Goal: Navigation & Orientation: Find specific page/section

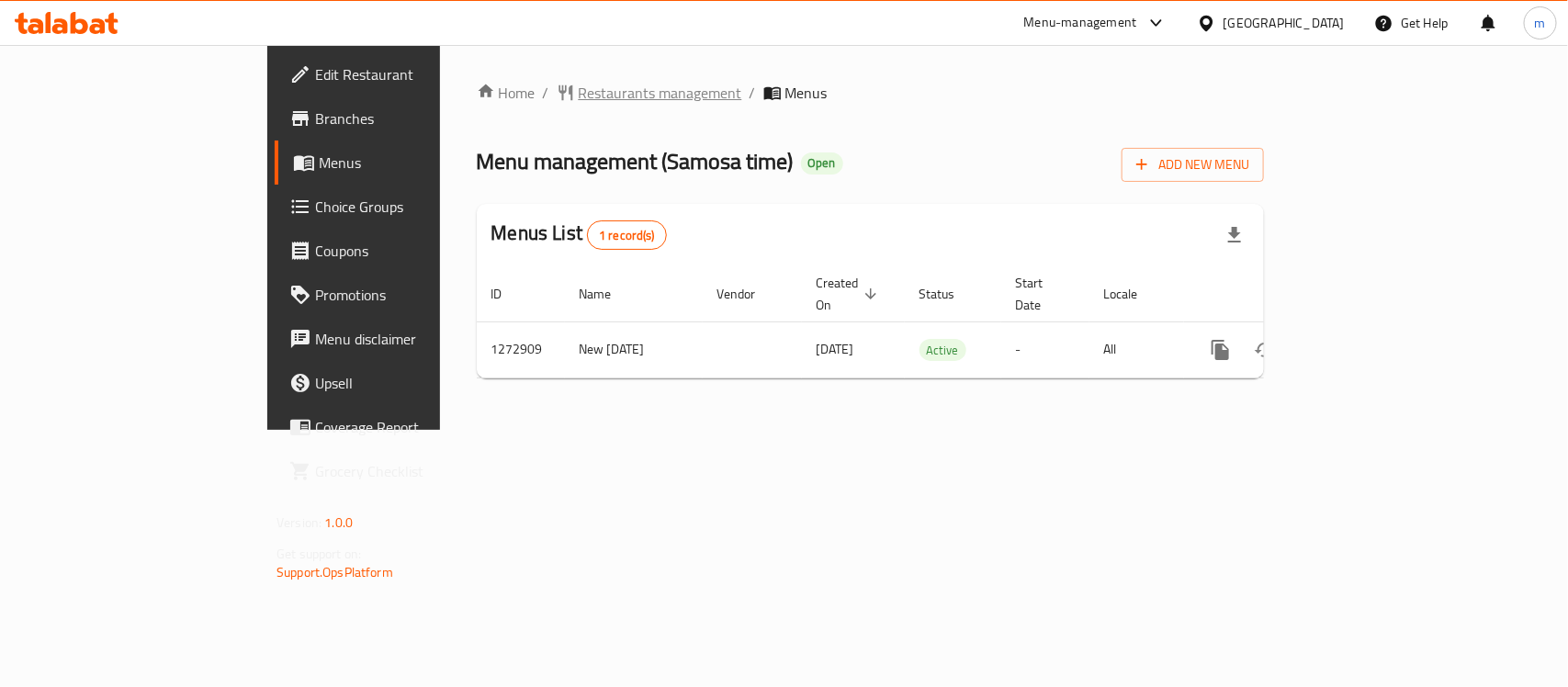
click at [579, 101] on span "Restaurants management" at bounding box center [660, 93] width 163 height 22
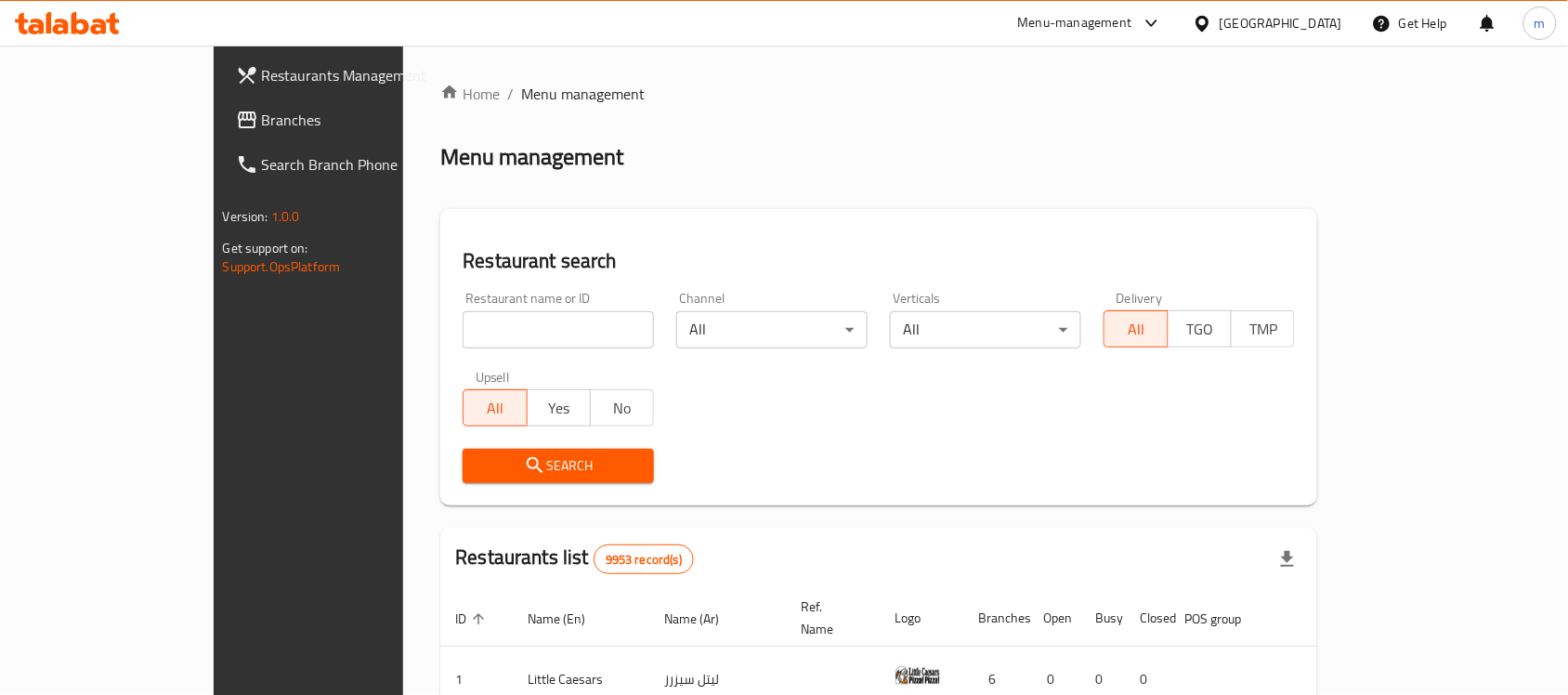
click at [1321, 19] on div "[GEOGRAPHIC_DATA]" at bounding box center [1280, 23] width 122 height 21
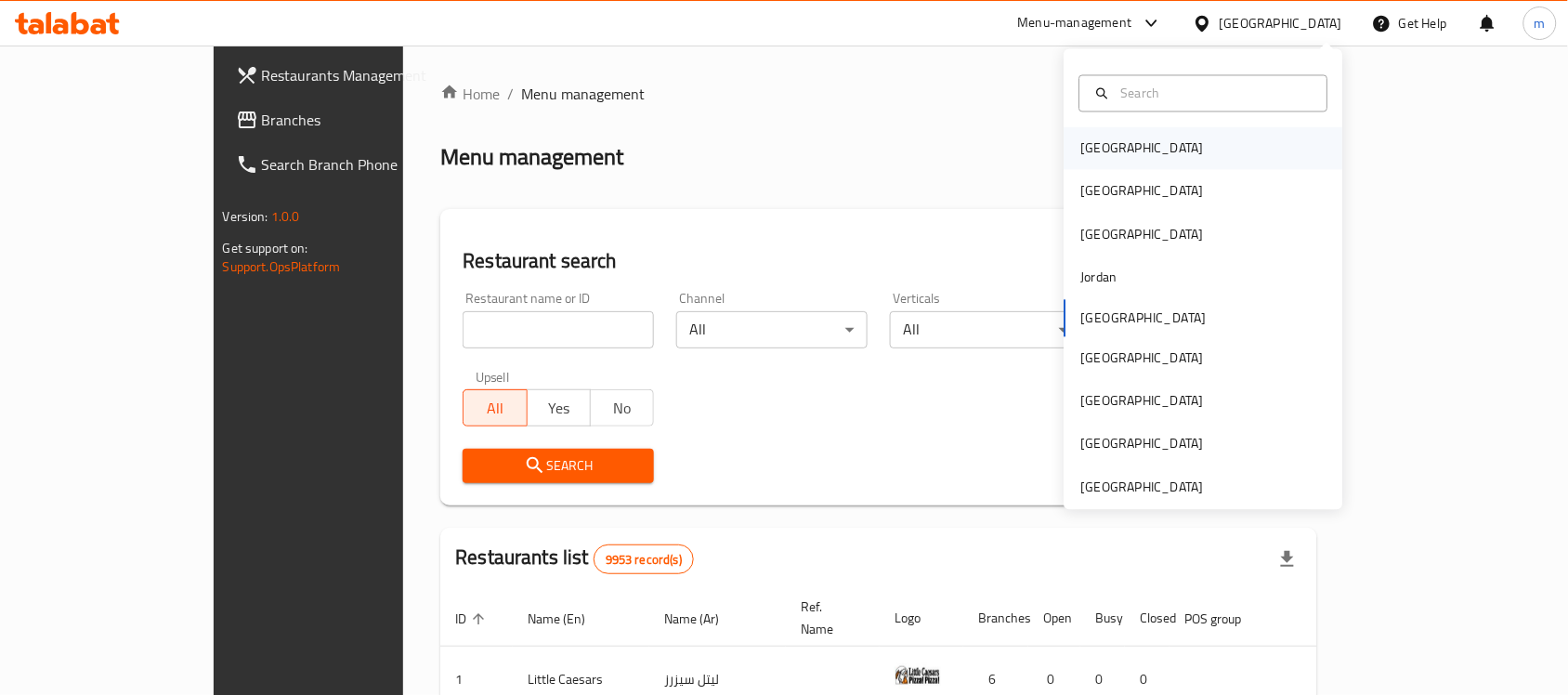
click at [1112, 159] on div "Bahrain" at bounding box center [1142, 149] width 152 height 43
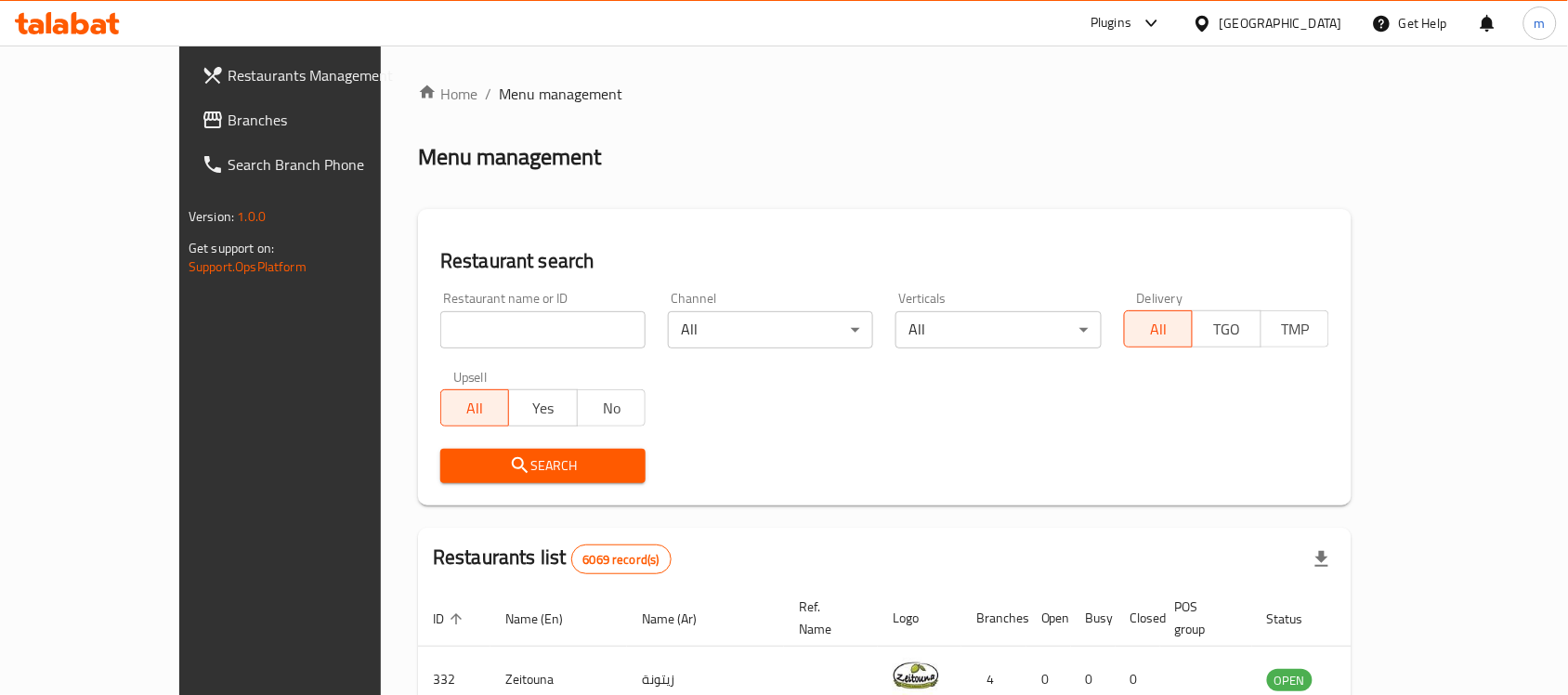
click at [228, 121] on span "Branches" at bounding box center [327, 120] width 199 height 22
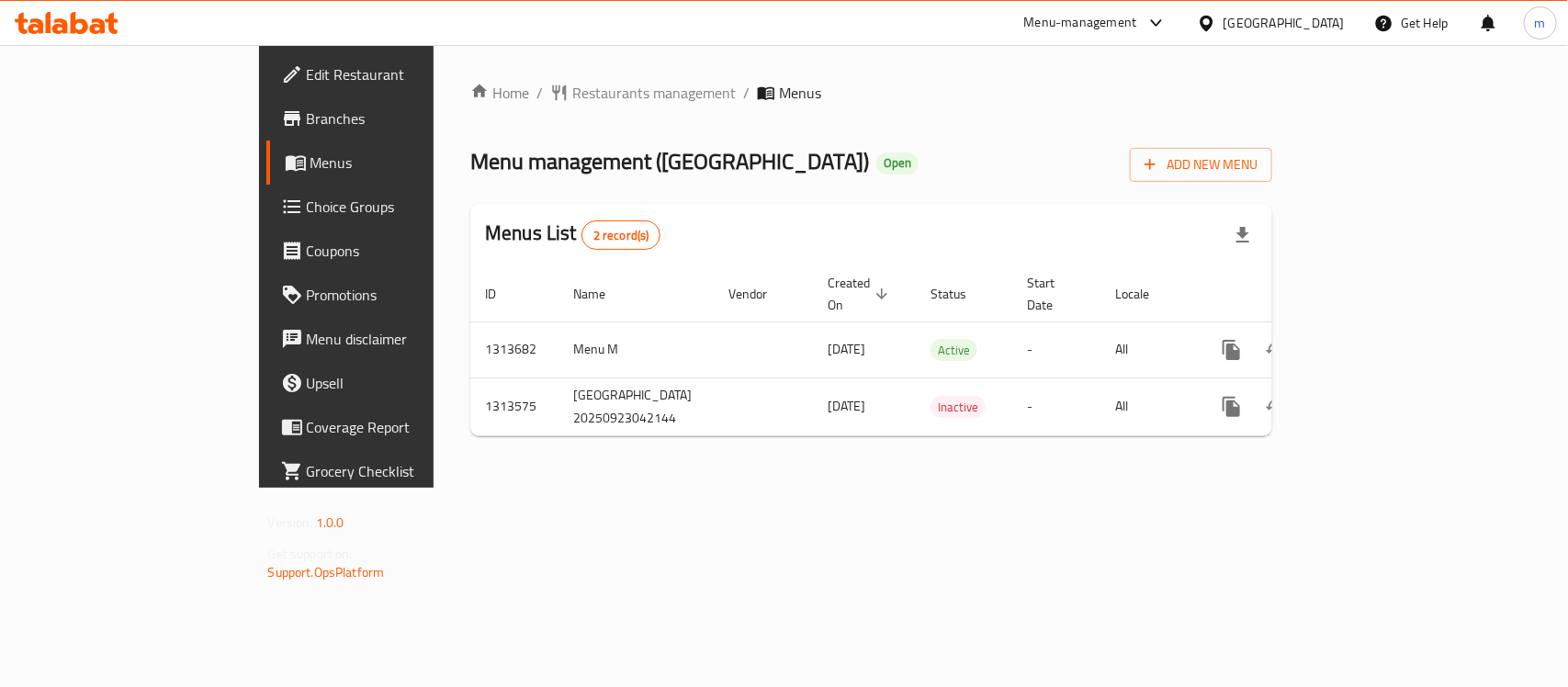
click at [1212, 16] on icon at bounding box center [1206, 22] width 13 height 16
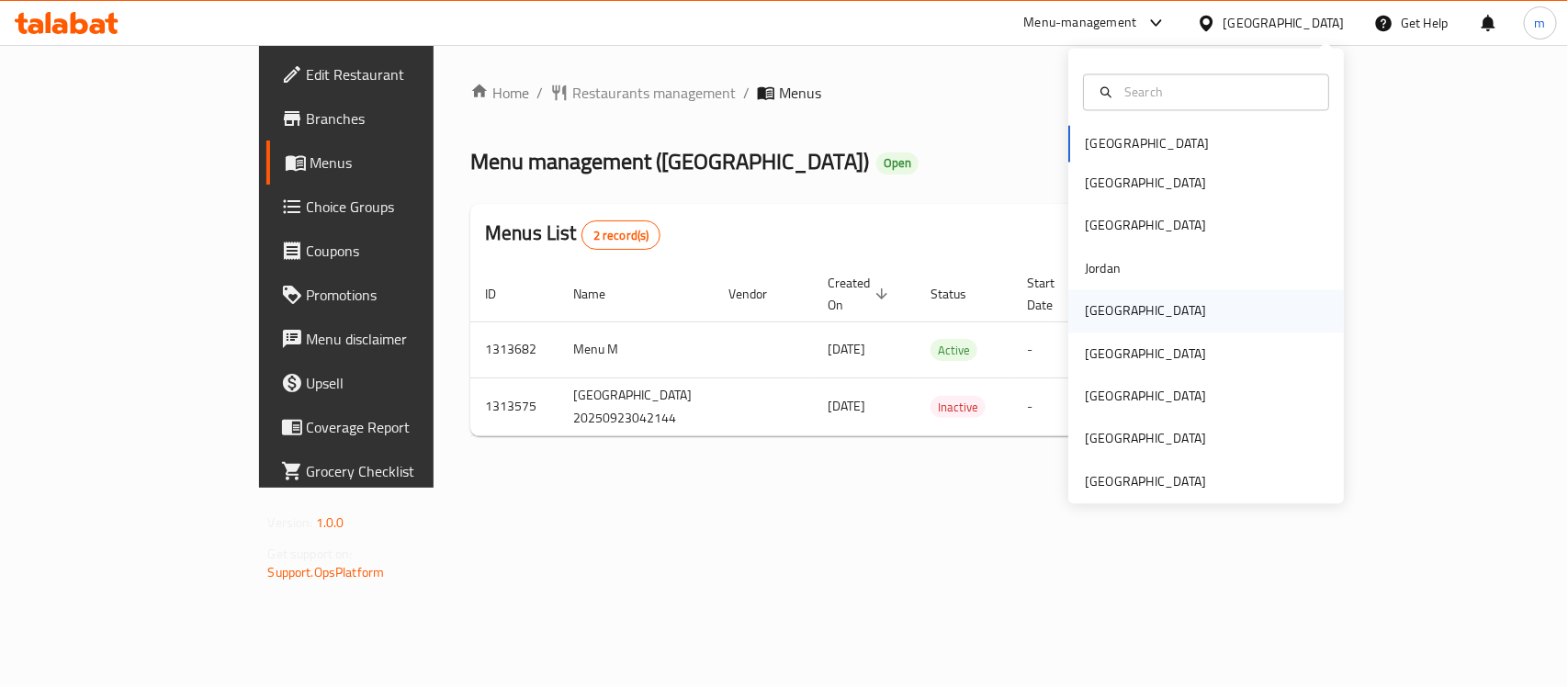
click at [1112, 315] on div "[GEOGRAPHIC_DATA]" at bounding box center [1145, 311] width 151 height 42
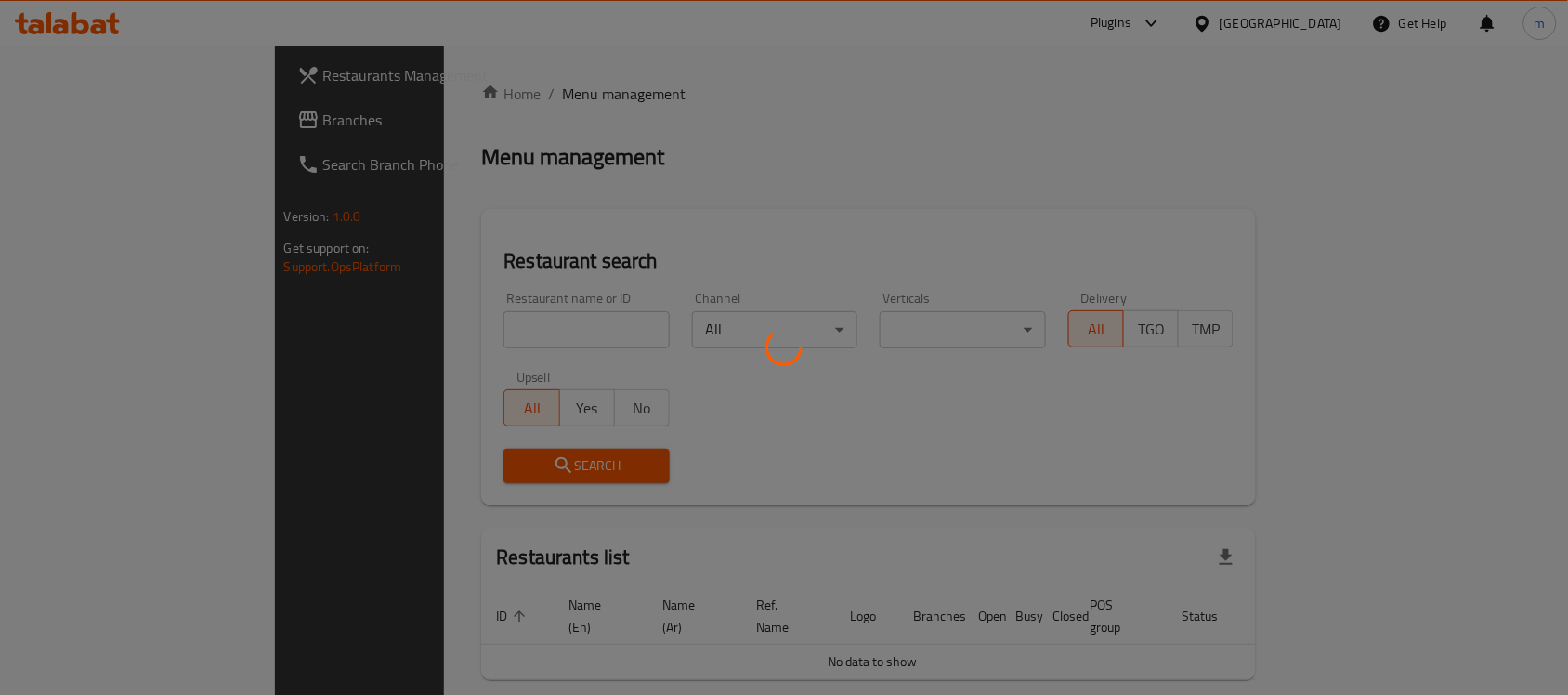
click at [70, 102] on div at bounding box center [784, 348] width 1568 height 695
click at [79, 118] on div at bounding box center [784, 348] width 1568 height 695
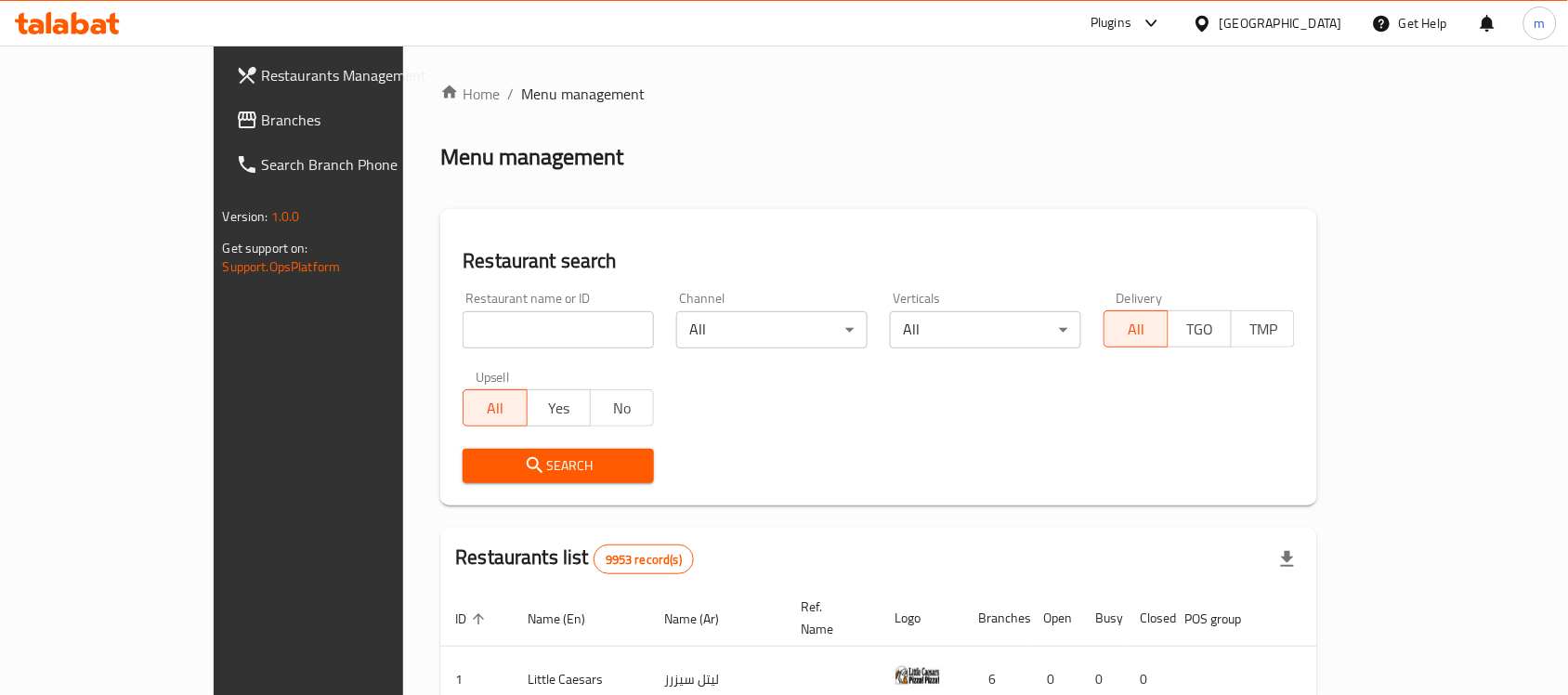
click at [214, 118] on div "Restaurants Management Branches Search Branch Phone Version: 1.0.0 Get support …" at bounding box center [784, 635] width 1142 height 1180
click at [262, 118] on span "Branches" at bounding box center [361, 120] width 199 height 22
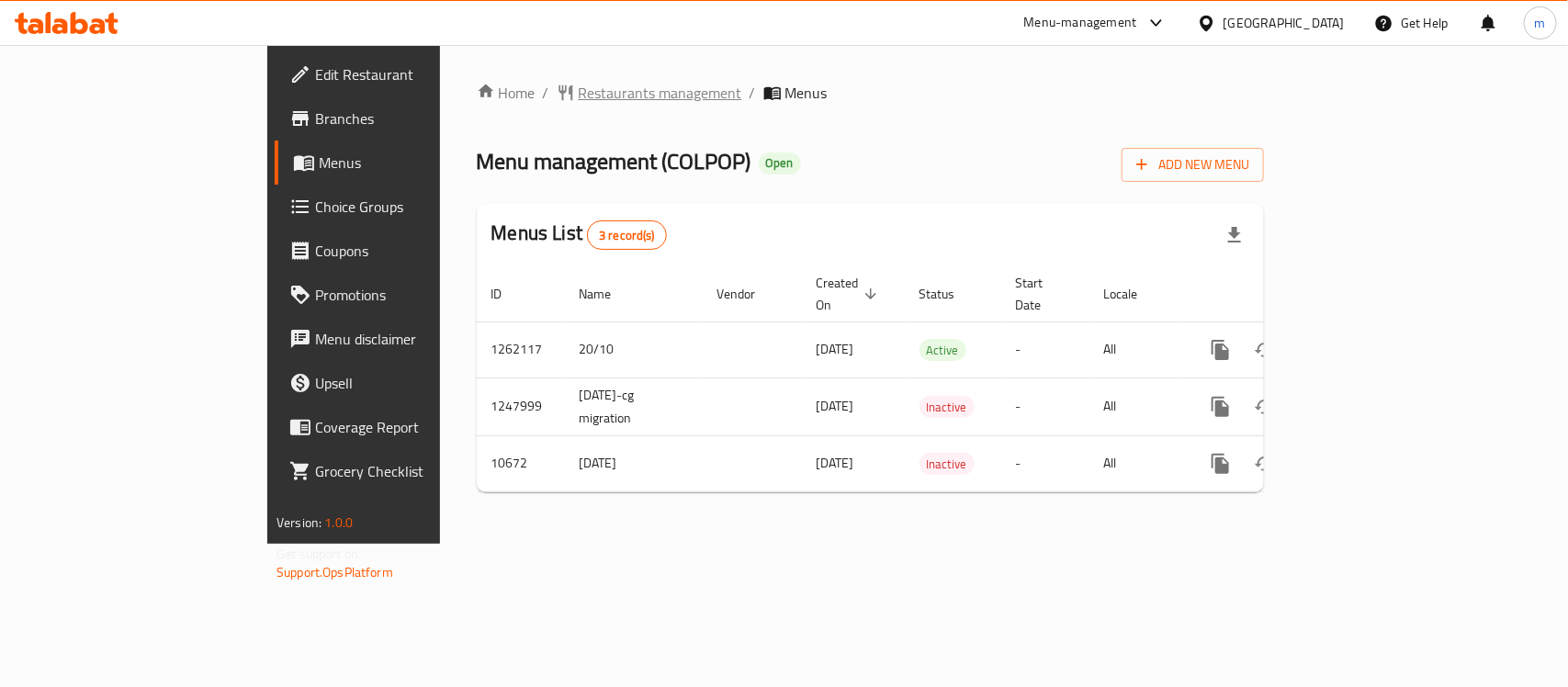
click at [579, 97] on span "Restaurants management" at bounding box center [660, 93] width 163 height 22
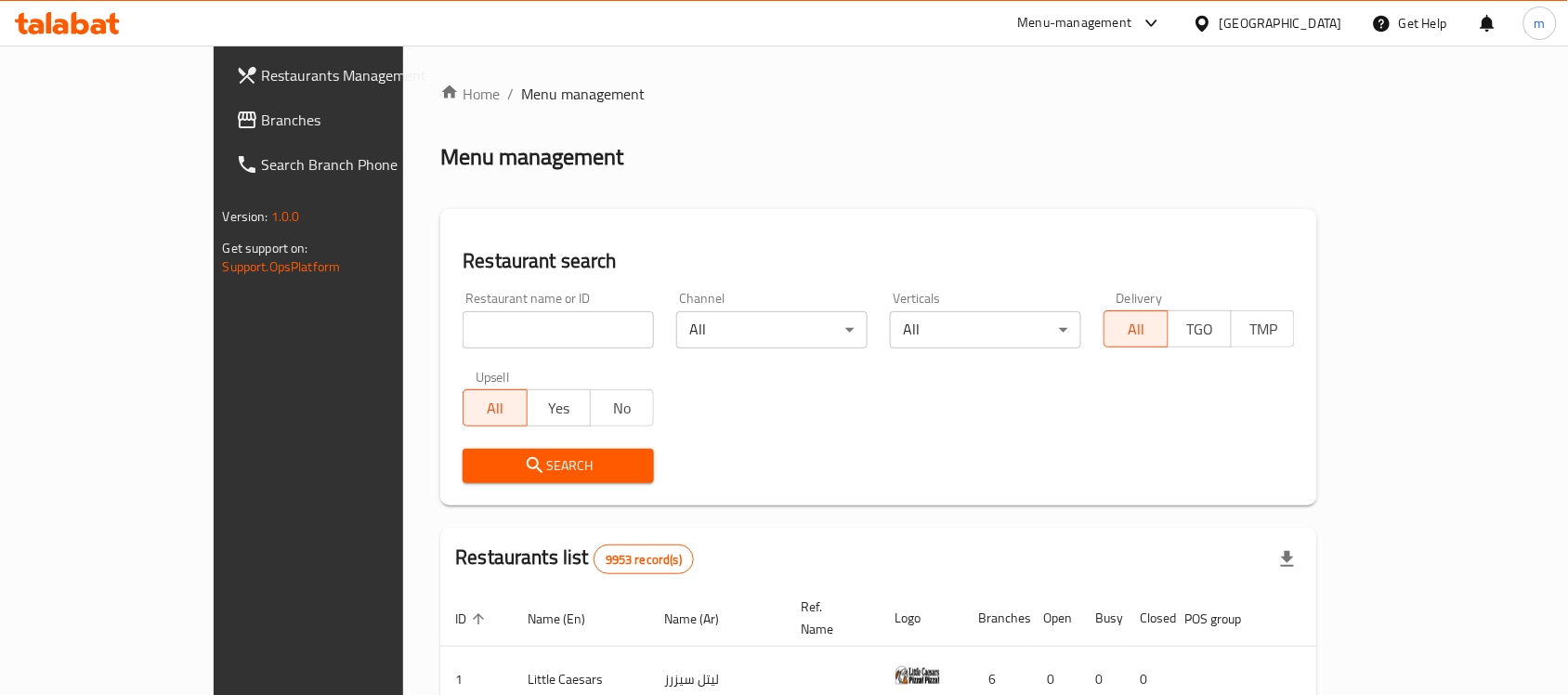
click at [262, 123] on span "Branches" at bounding box center [361, 120] width 199 height 22
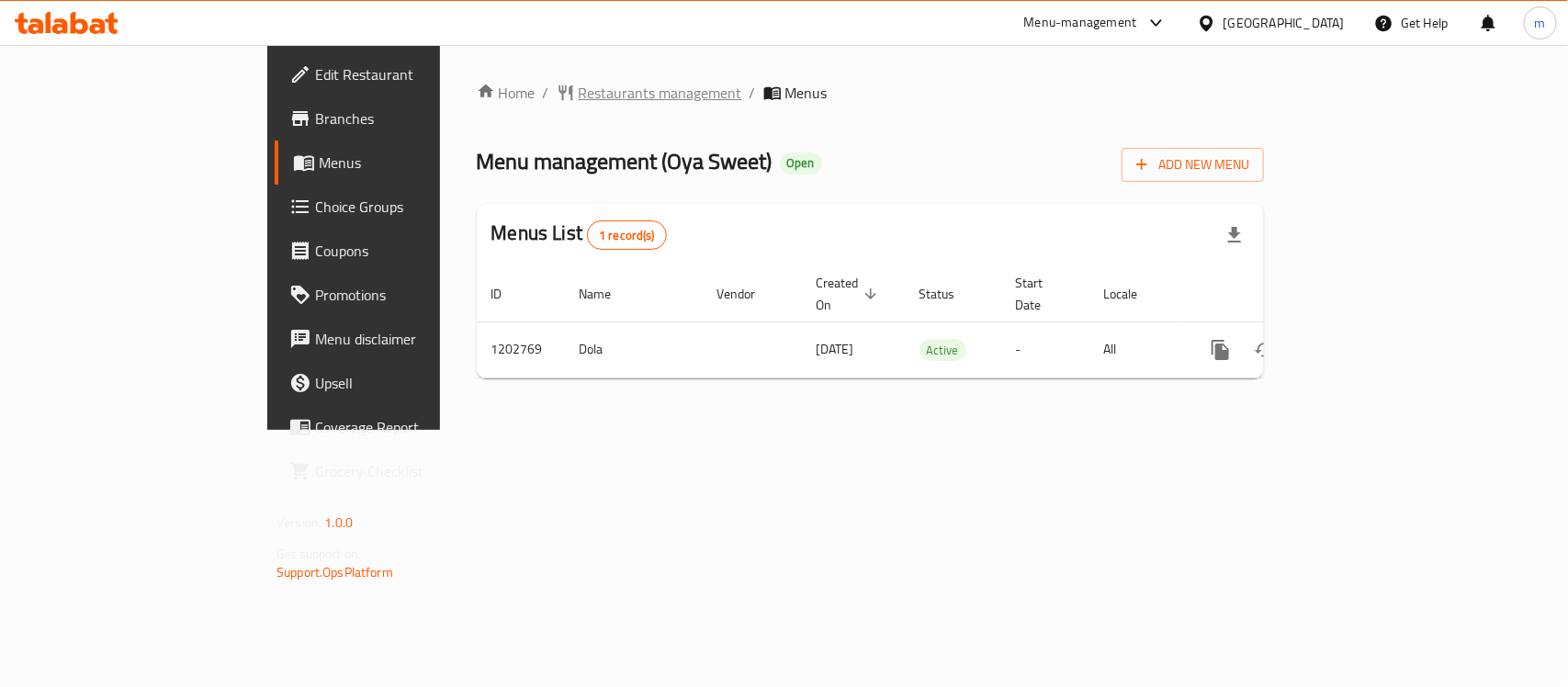
click at [579, 99] on span "Restaurants management" at bounding box center [660, 93] width 163 height 22
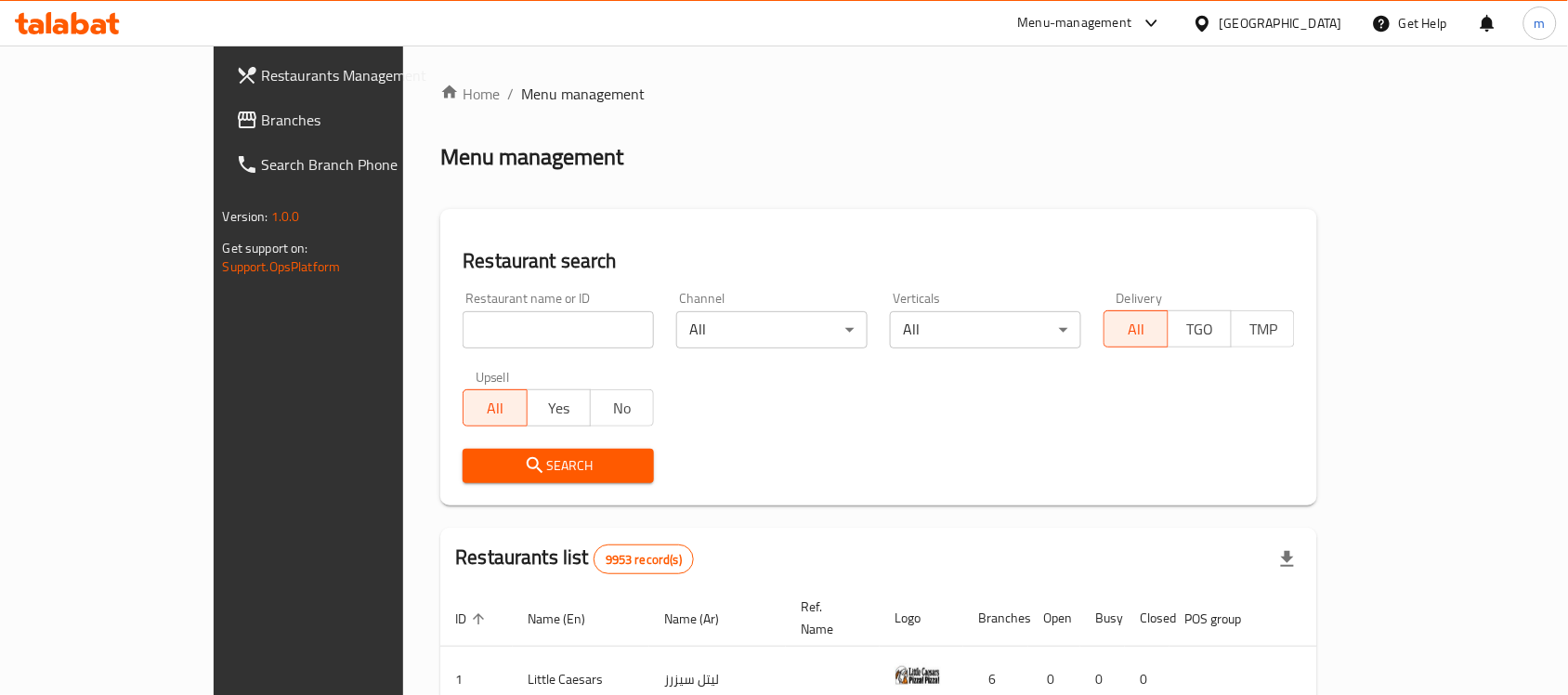
click at [221, 142] on link "Search Branch Phone" at bounding box center [348, 164] width 255 height 45
click at [262, 121] on span "Branches" at bounding box center [361, 120] width 199 height 22
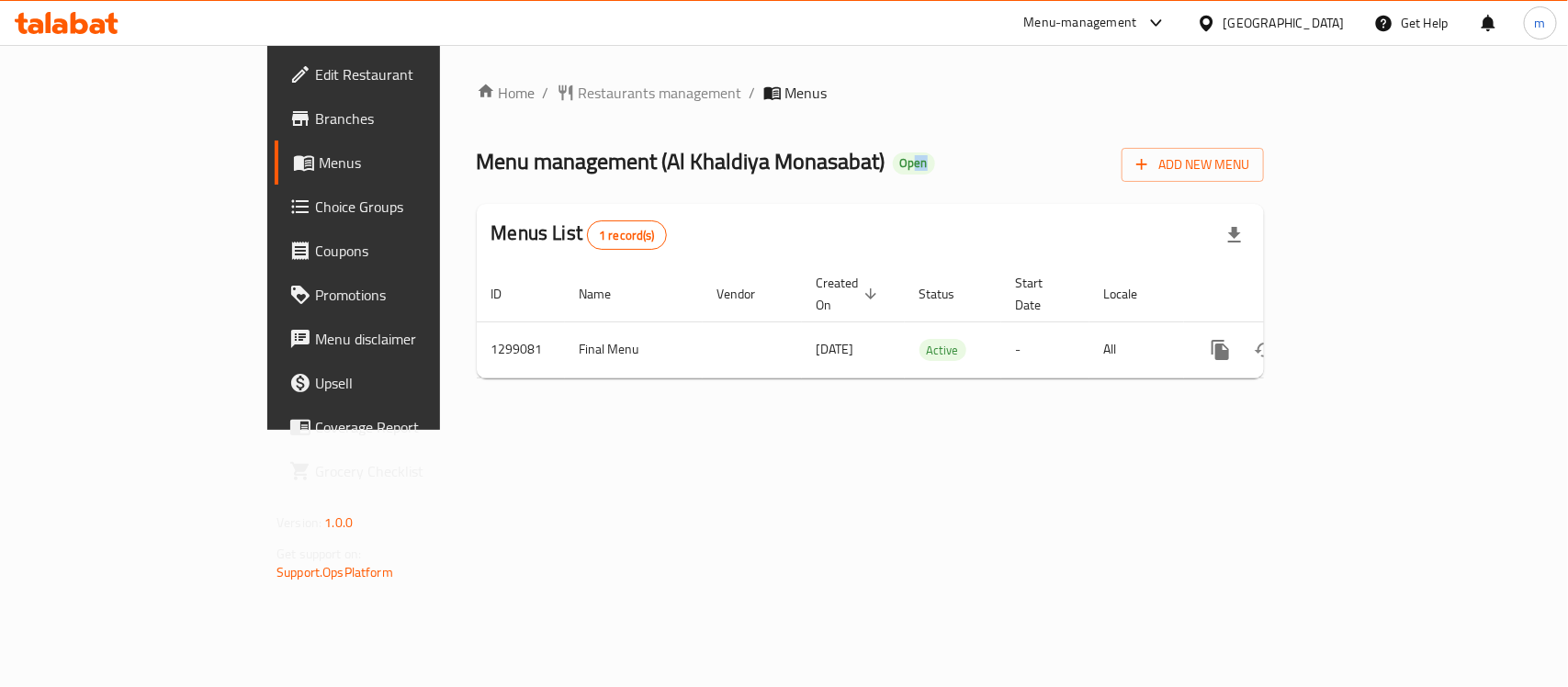
drag, startPoint x: 738, startPoint y: 156, endPoint x: 836, endPoint y: 285, distance: 162.0
click at [774, 167] on div "Menu management ( [PERSON_NAME] Monasabat ) Open Add New Menu" at bounding box center [870, 161] width 788 height 42
drag, startPoint x: 846, startPoint y: 306, endPoint x: 896, endPoint y: 389, distance: 96.9
click at [892, 384] on div "Home / Restaurants management / Menus Menu management ( [GEOGRAPHIC_DATA] ) Ope…" at bounding box center [871, 237] width 861 height 385
click at [902, 397] on div "Home / Restaurants management / Menus Menu management ( [GEOGRAPHIC_DATA] ) Ope…" at bounding box center [871, 237] width 861 height 385
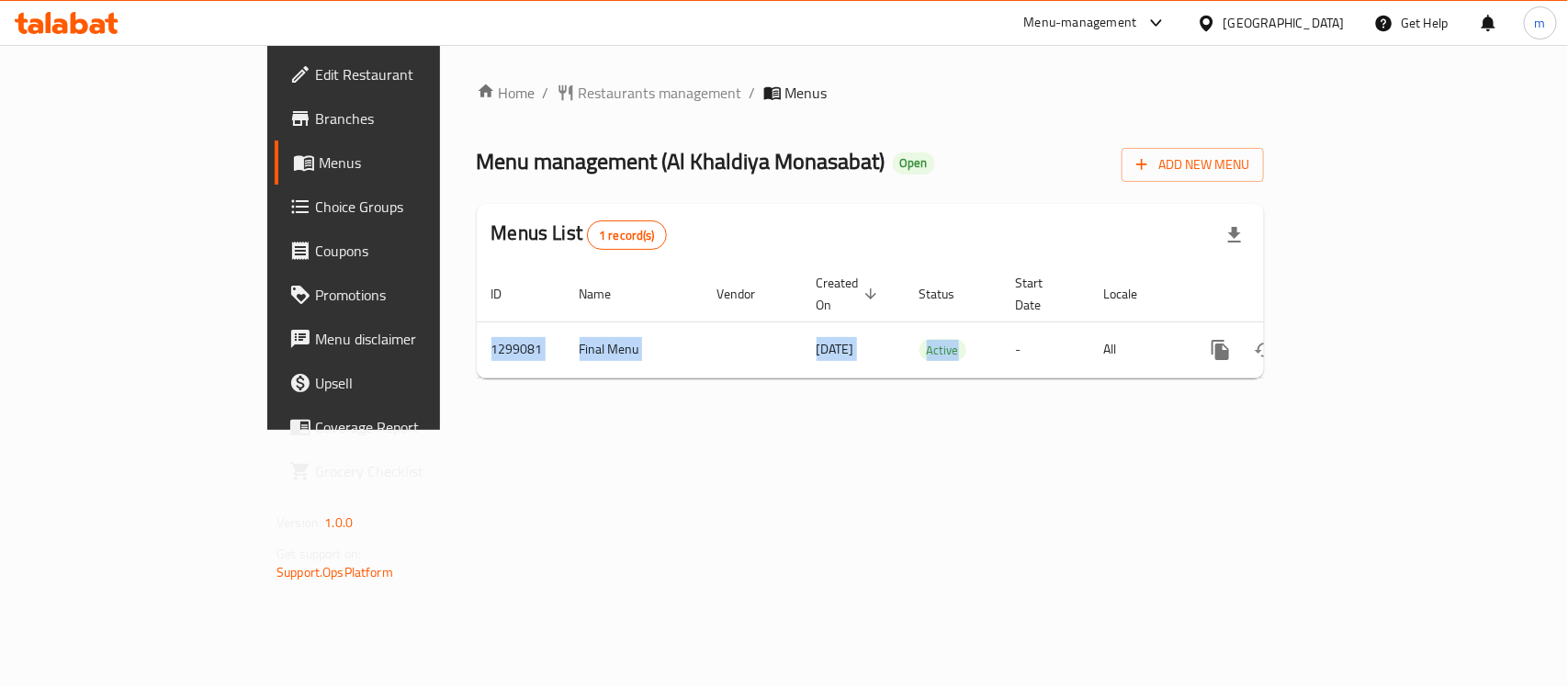
drag, startPoint x: 868, startPoint y: 331, endPoint x: 827, endPoint y: 380, distance: 63.9
click at [827, 380] on div "Home / Restaurants management / Menus Menu management ( [GEOGRAPHIC_DATA] ) Ope…" at bounding box center [871, 237] width 861 height 385
click at [826, 388] on div "Home / Restaurants management / Menus Menu management ( [GEOGRAPHIC_DATA] ) Ope…" at bounding box center [871, 237] width 861 height 385
click at [1307, 35] on div "[GEOGRAPHIC_DATA]" at bounding box center [1271, 23] width 177 height 44
click at [1311, 25] on div "[GEOGRAPHIC_DATA]" at bounding box center [1284, 23] width 121 height 20
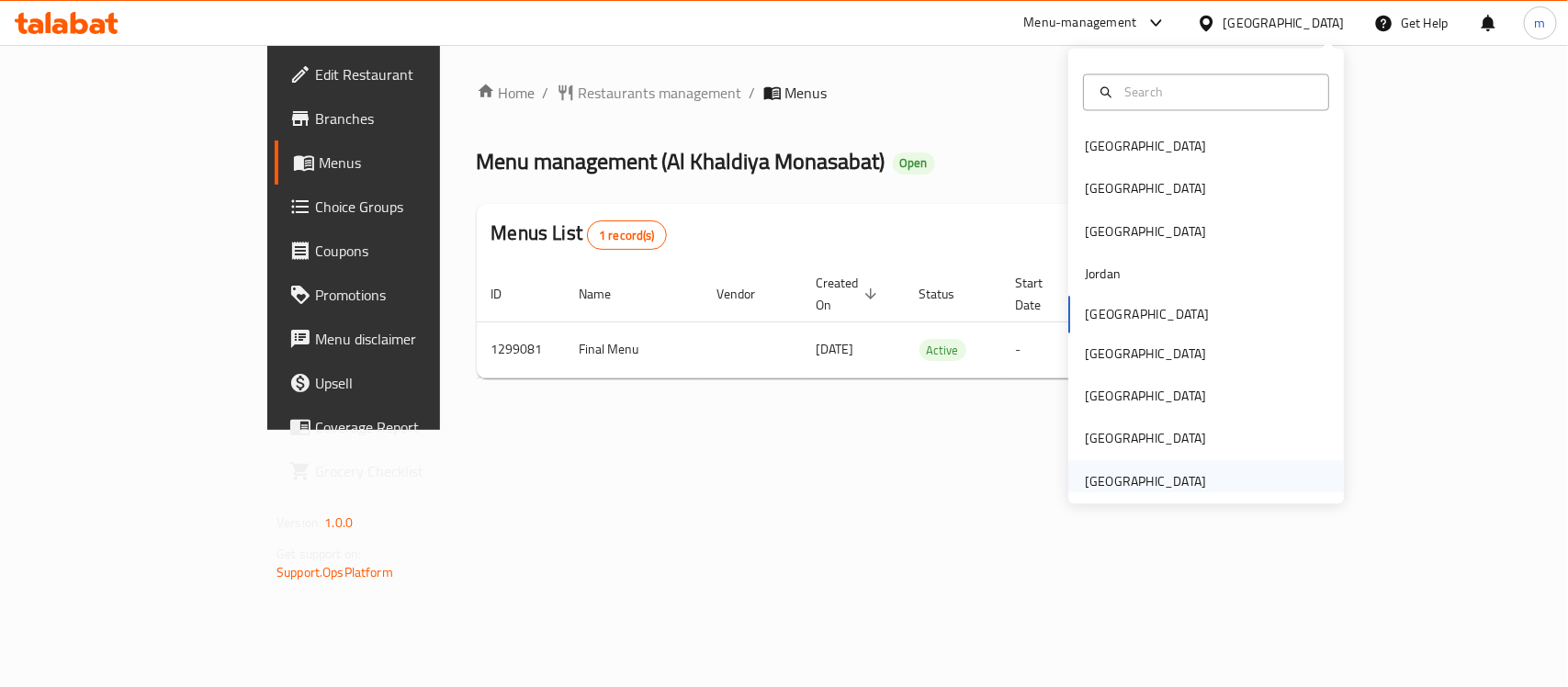
click at [1197, 471] on div "United Arab Emirates" at bounding box center [1145, 481] width 151 height 42
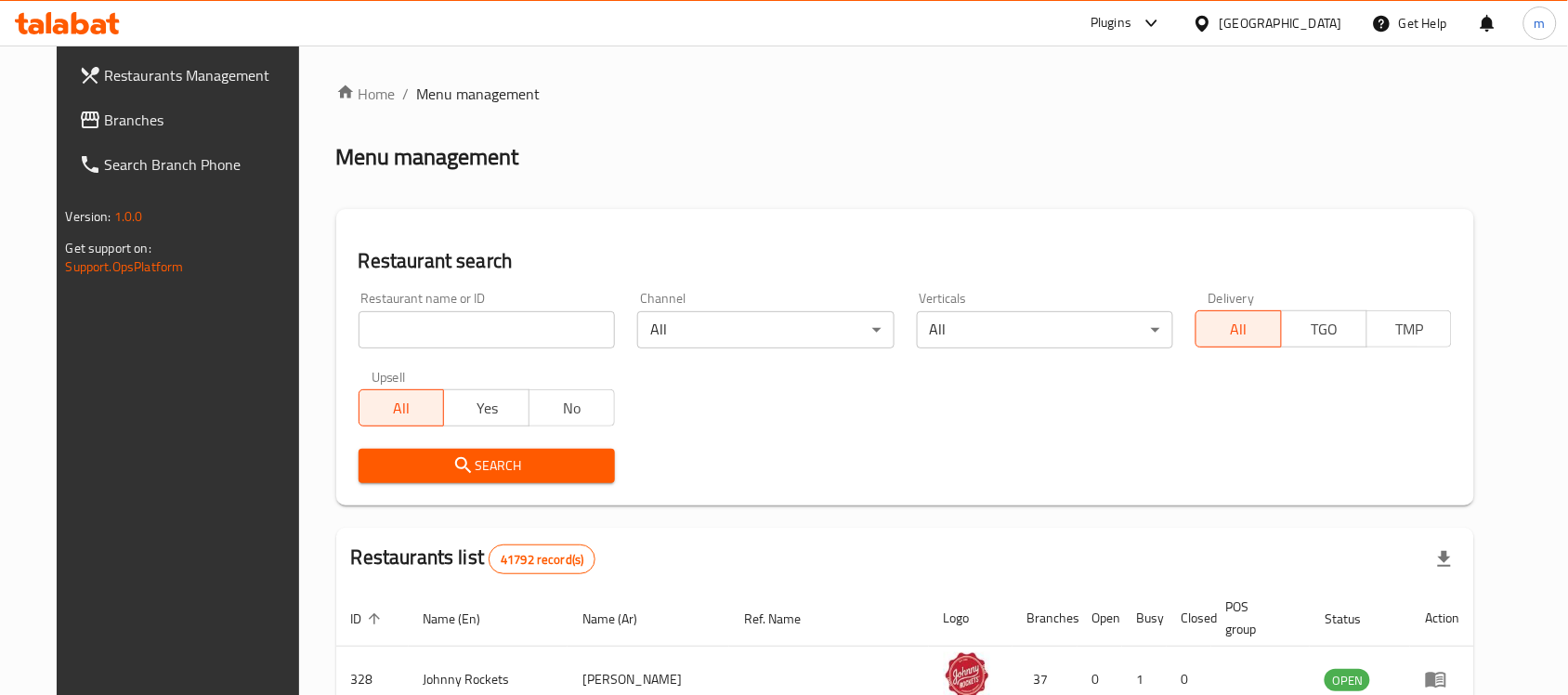
click at [153, 140] on link "Branches" at bounding box center [191, 120] width 255 height 45
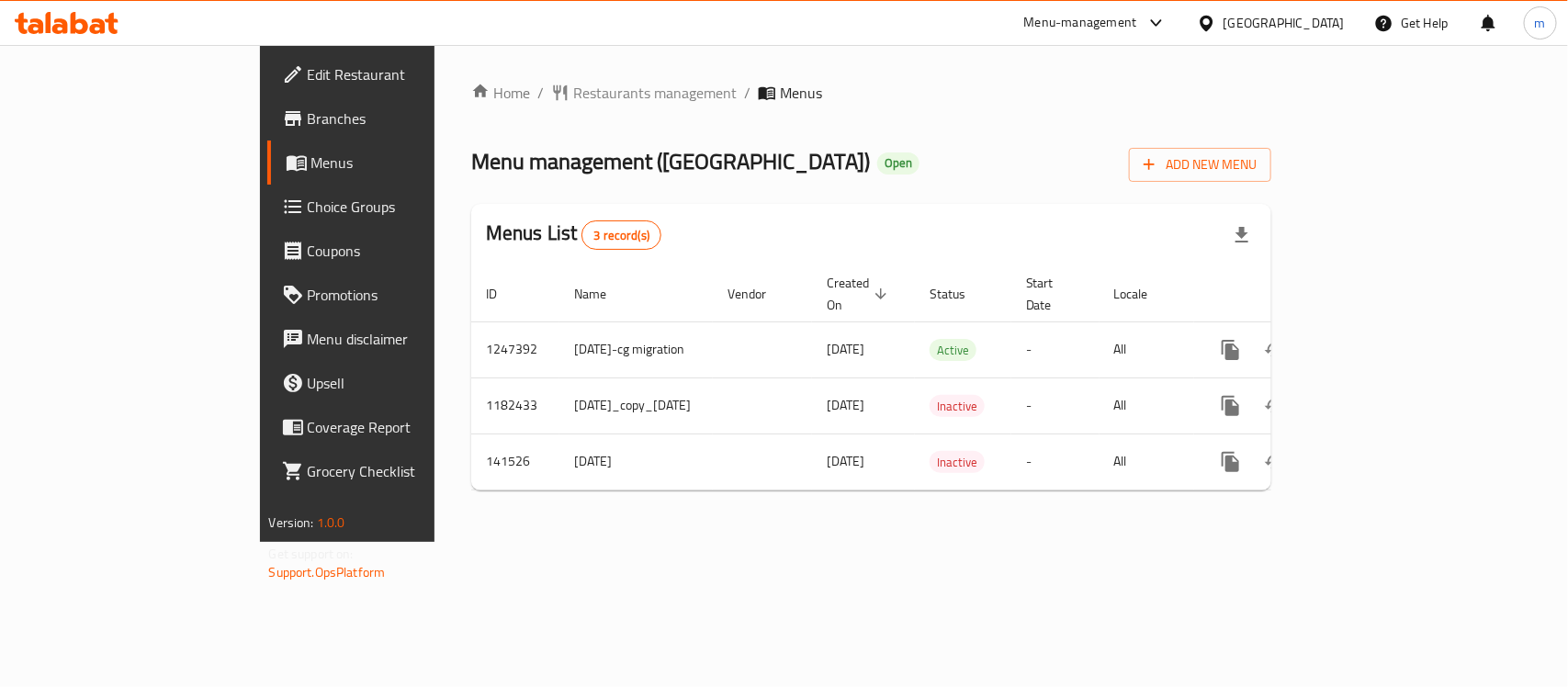
click at [1263, 17] on div "United Arab Emirates" at bounding box center [1284, 23] width 121 height 20
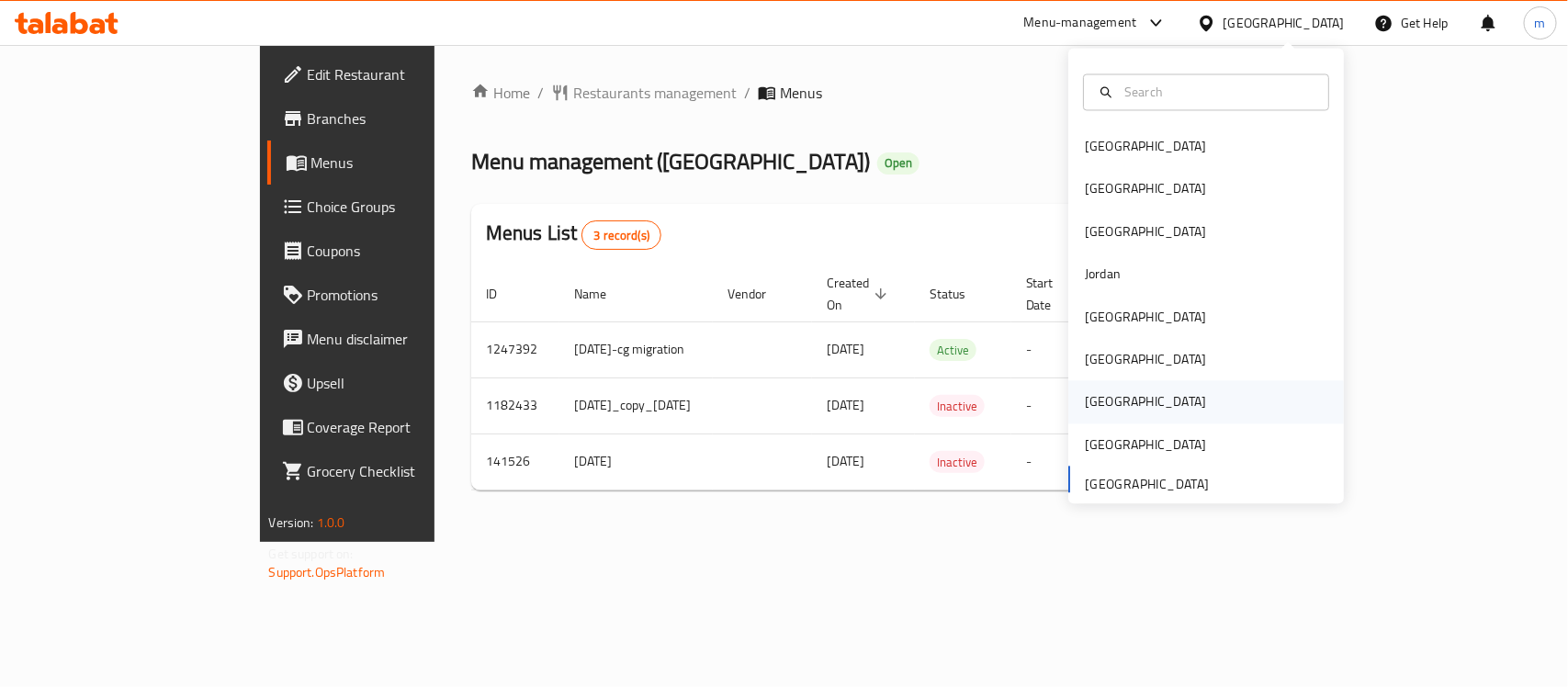
click at [1104, 396] on div "[GEOGRAPHIC_DATA]" at bounding box center [1145, 403] width 151 height 42
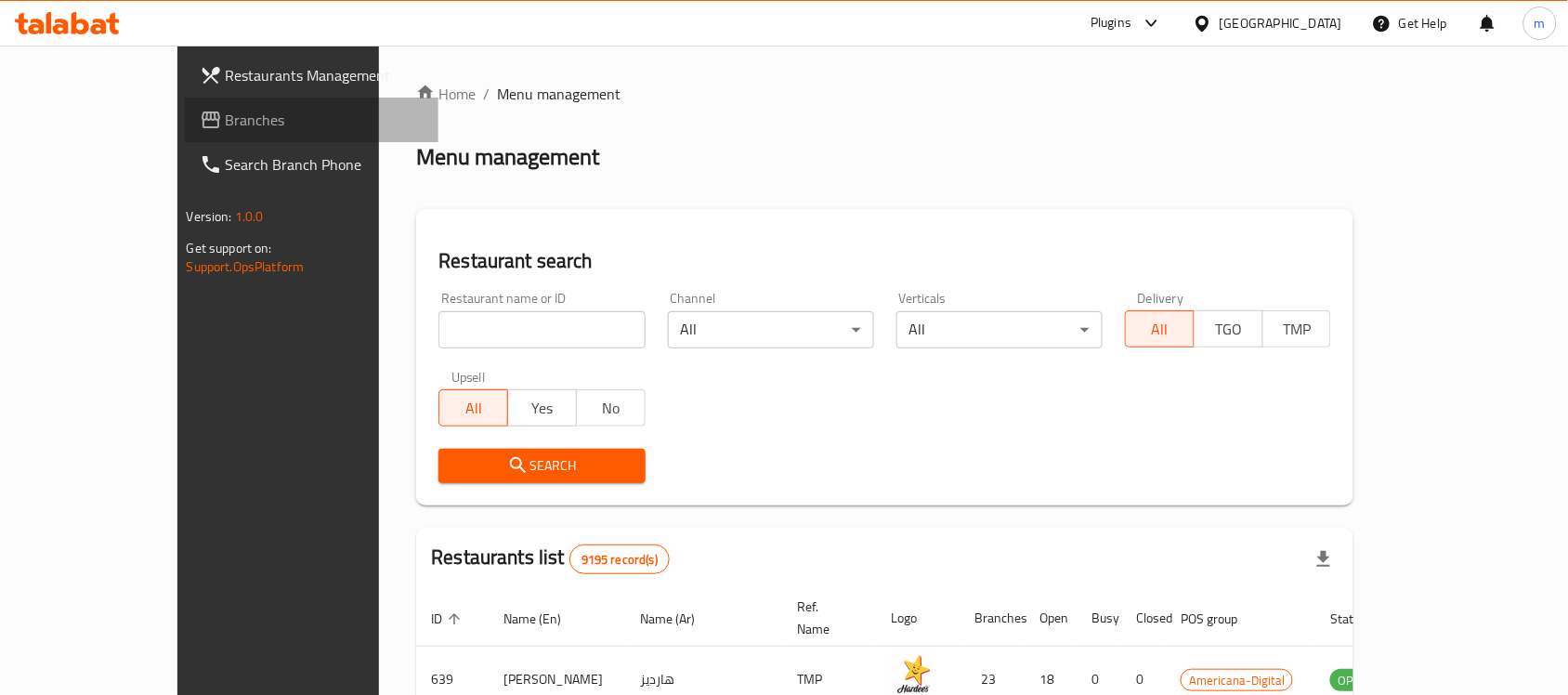
click at [226, 108] on span "Branches" at bounding box center [325, 120] width 199 height 22
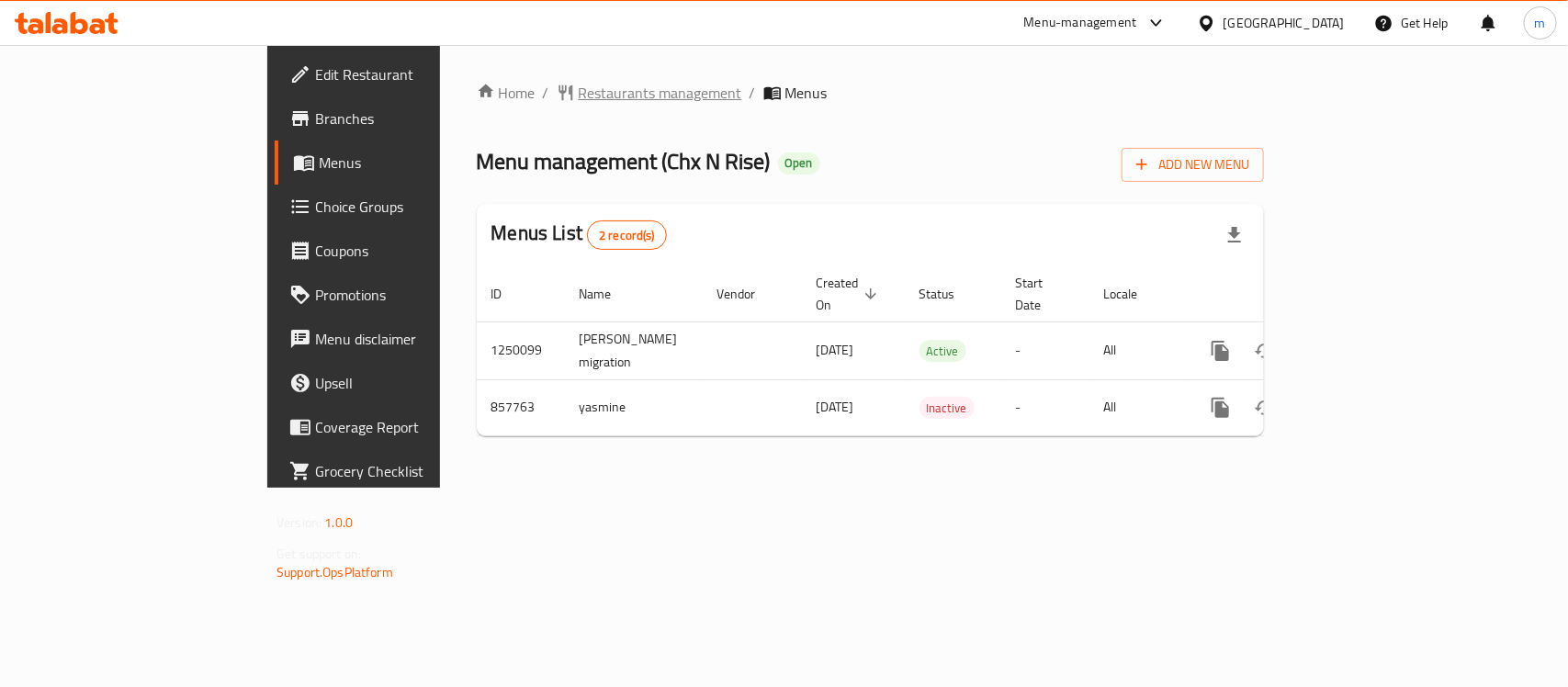
click at [579, 94] on span "Restaurants management" at bounding box center [660, 93] width 163 height 22
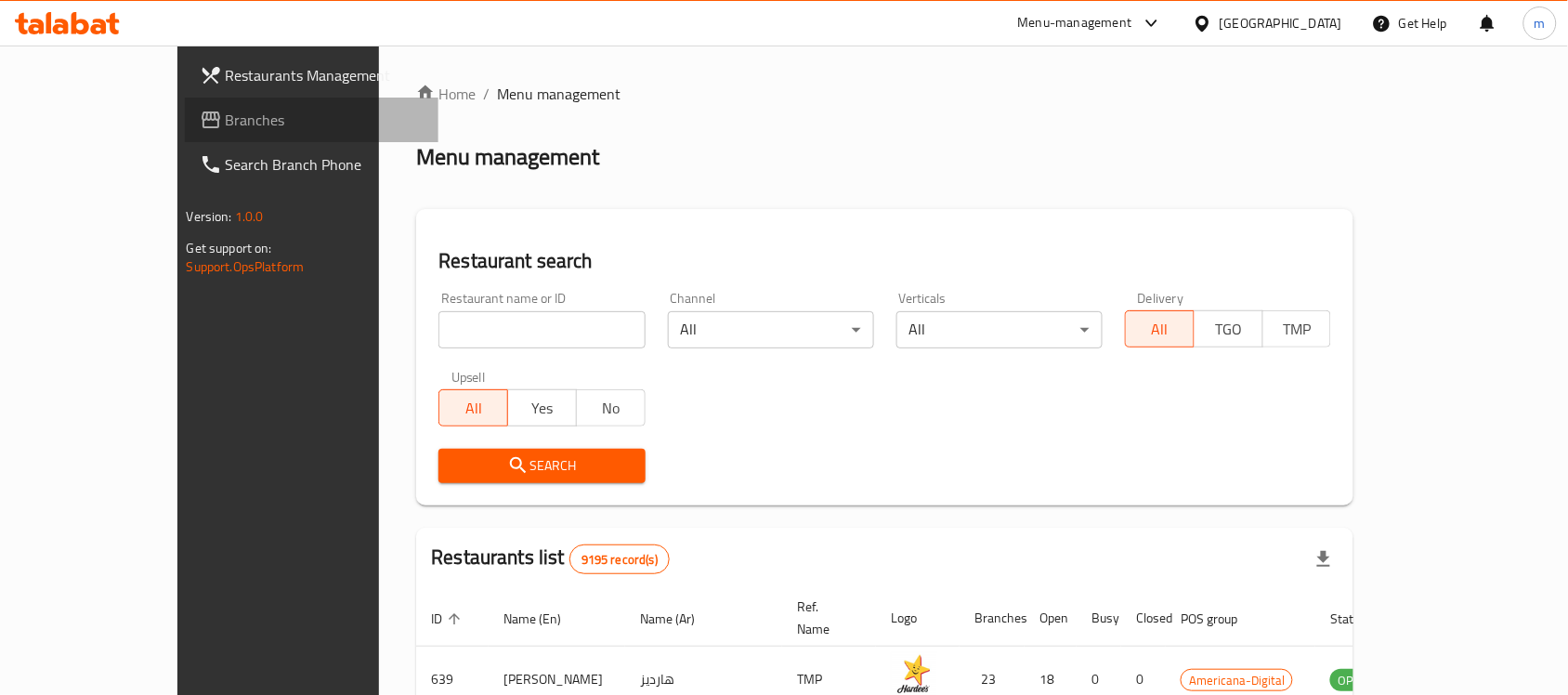
click at [226, 112] on span "Branches" at bounding box center [325, 120] width 199 height 22
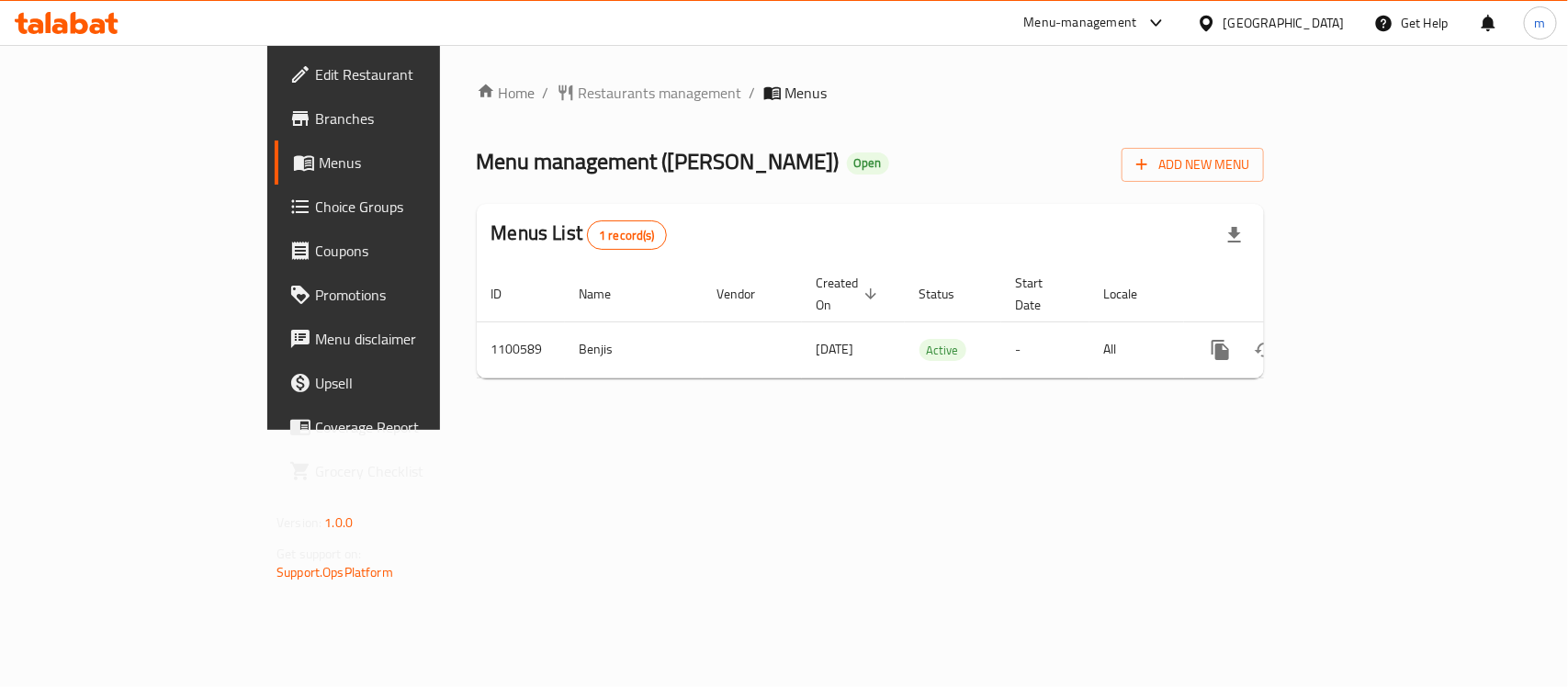
click at [1328, 5] on div "[GEOGRAPHIC_DATA]" at bounding box center [1271, 23] width 177 height 44
click at [1212, 21] on icon at bounding box center [1206, 22] width 13 height 16
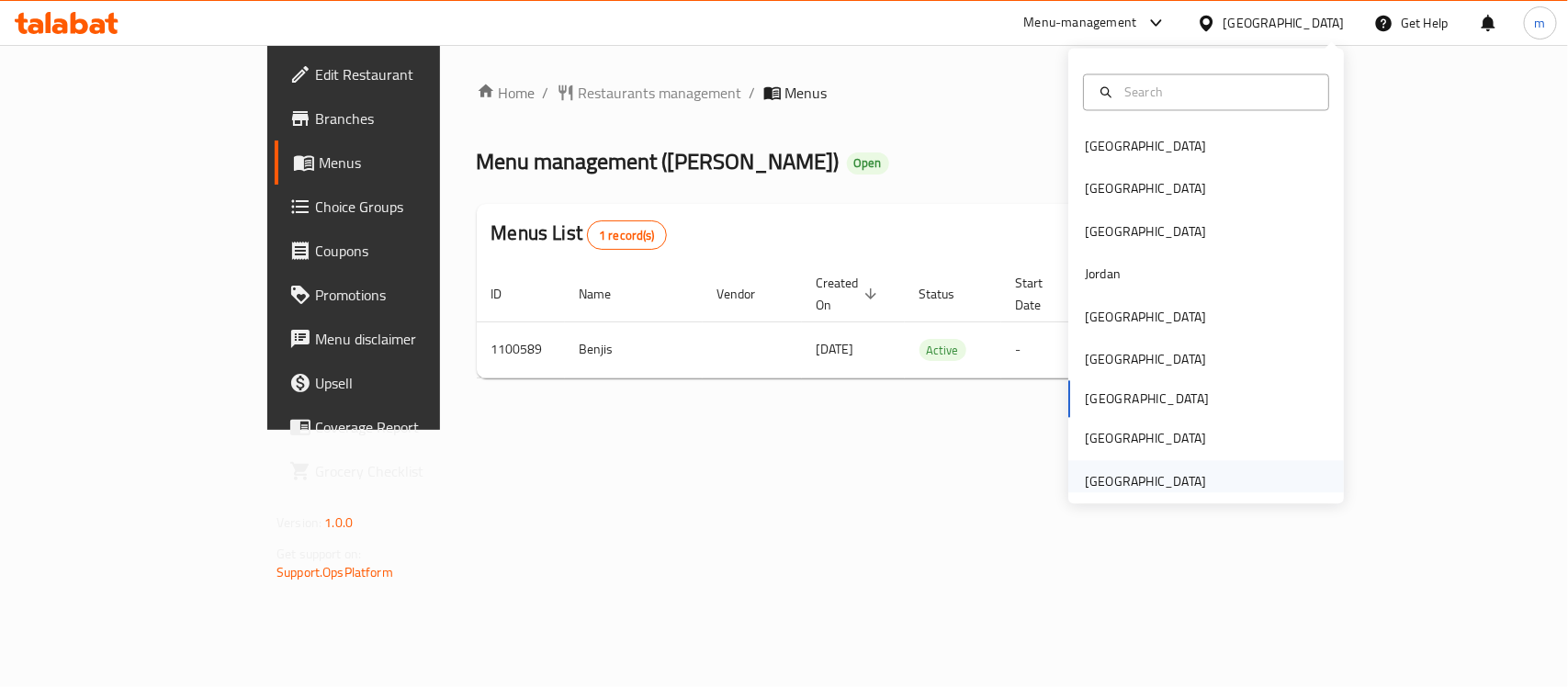
click at [1156, 471] on div "[GEOGRAPHIC_DATA]" at bounding box center [1145, 481] width 121 height 20
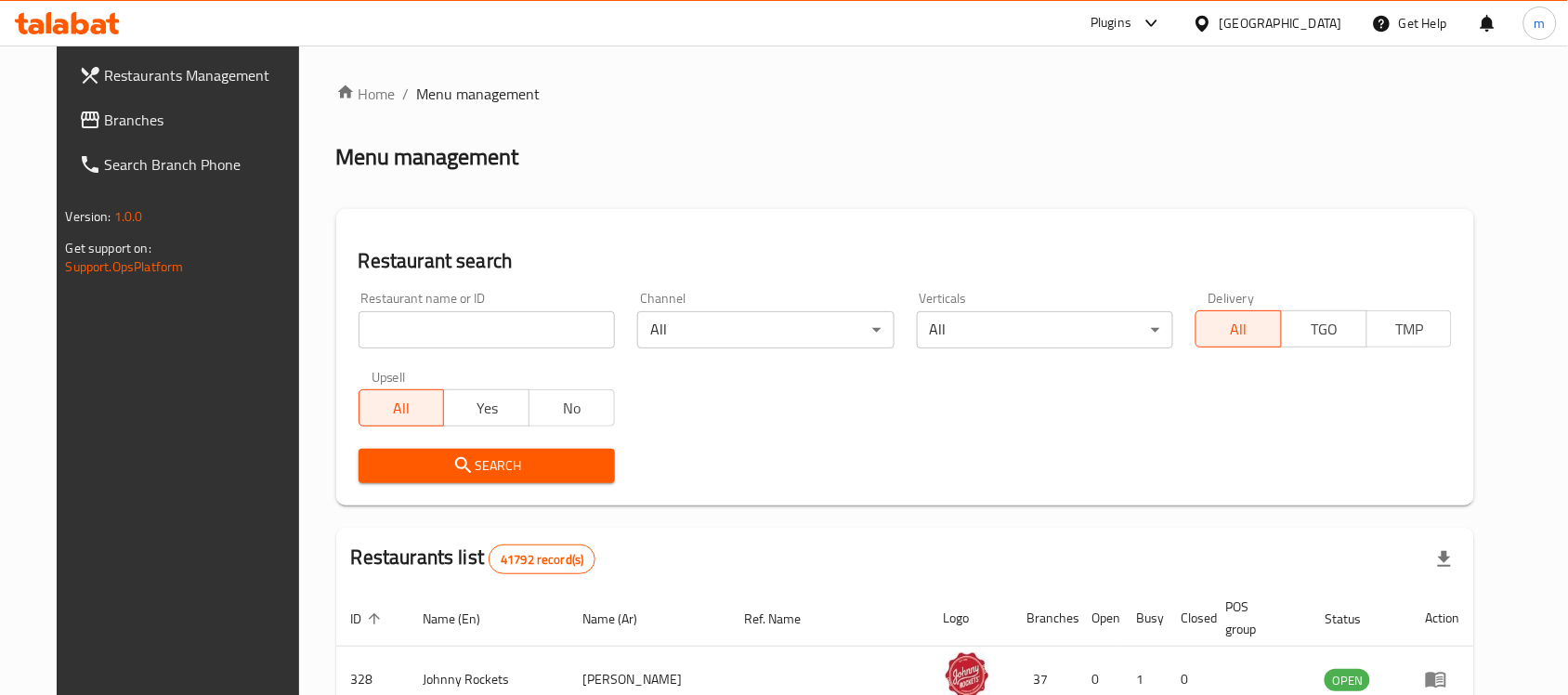
click at [107, 106] on link "Branches" at bounding box center [191, 120] width 255 height 45
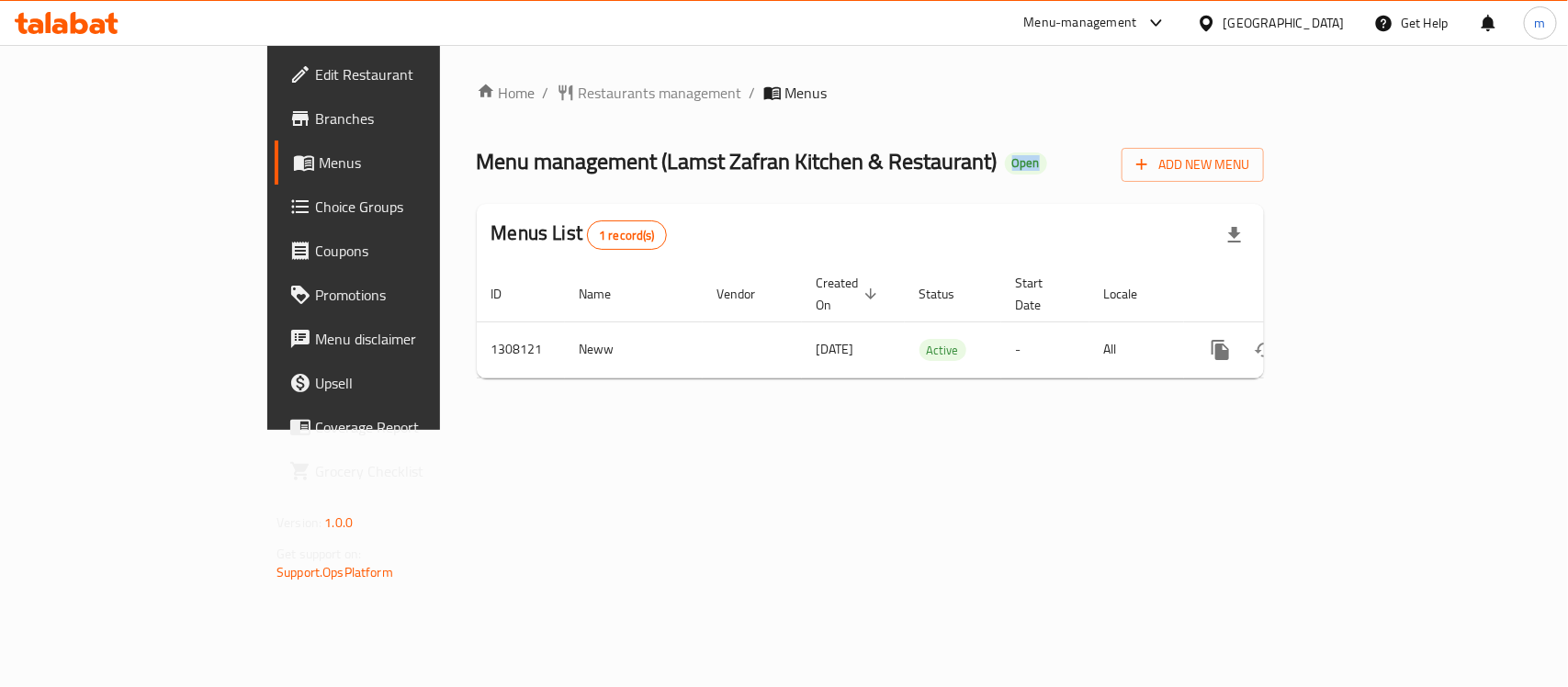
drag, startPoint x: 831, startPoint y: 176, endPoint x: 963, endPoint y: 196, distance: 133.5
click at [944, 193] on div "Home / Restaurants management / Menus Menu management ( Lamst Zafran Kitchen & …" at bounding box center [870, 237] width 788 height 311
click at [994, 198] on div "Home / Restaurants management / Menus Menu management ( Lamst Zafran Kitchen & …" at bounding box center [870, 237] width 788 height 311
click at [579, 91] on span "Restaurants management" at bounding box center [660, 93] width 163 height 22
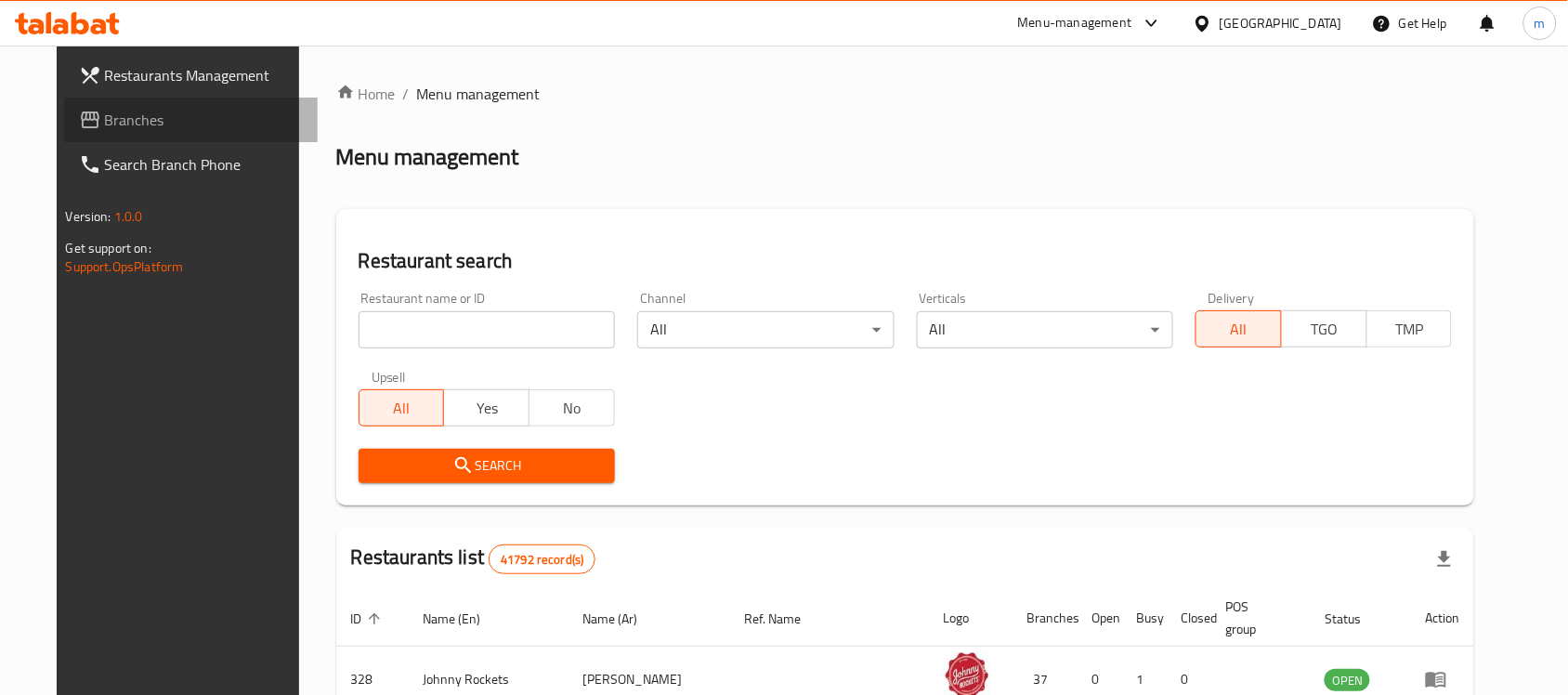
click at [132, 131] on link "Branches" at bounding box center [191, 120] width 255 height 45
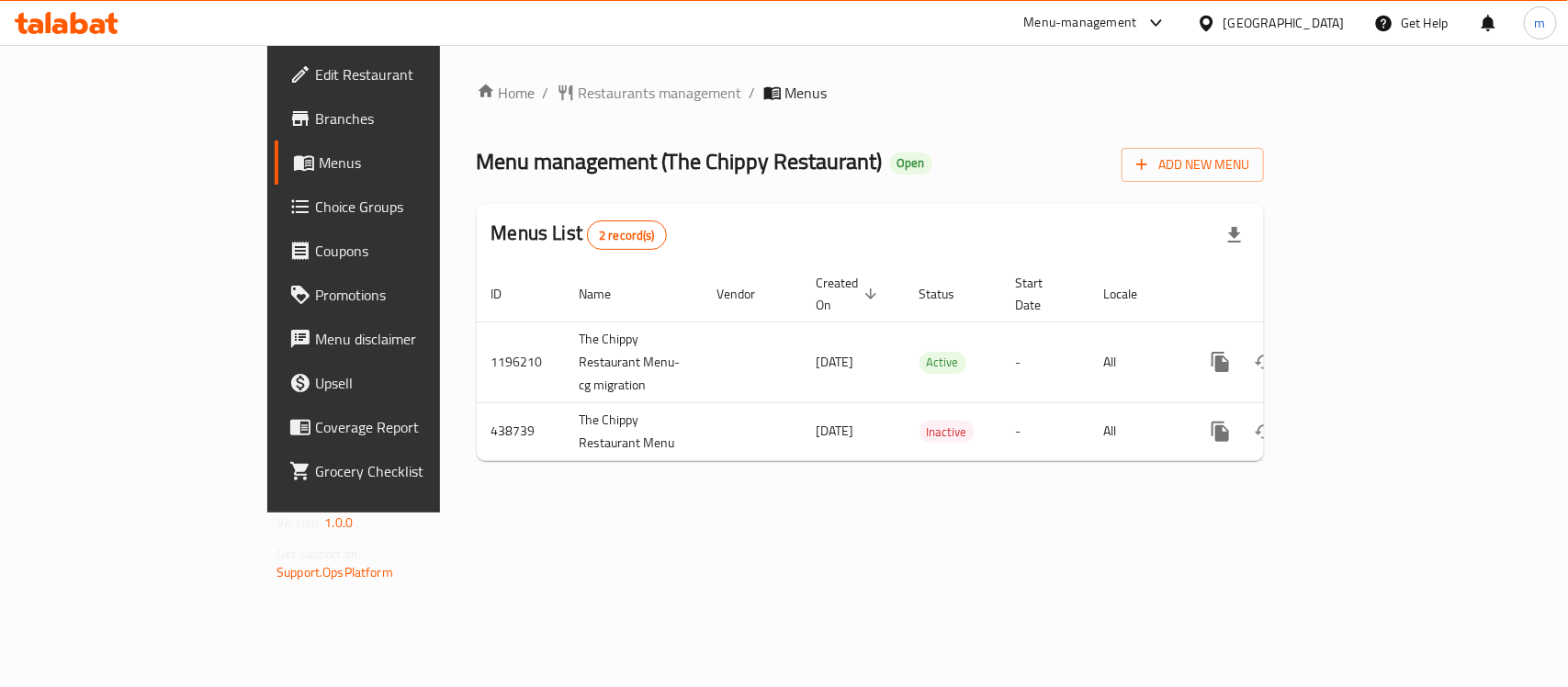
click at [1200, 28] on icon at bounding box center [1206, 23] width 19 height 19
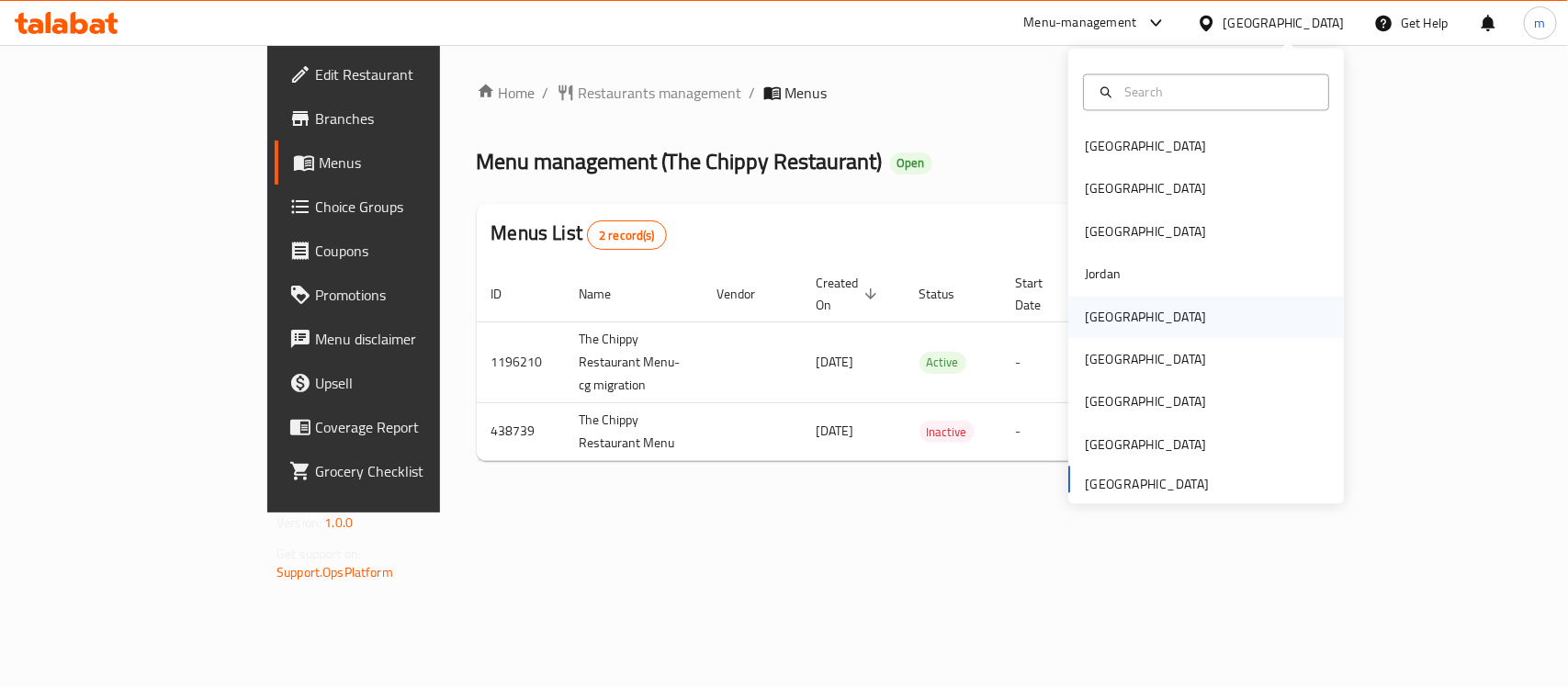
click at [1085, 321] on div "[GEOGRAPHIC_DATA]" at bounding box center [1145, 317] width 121 height 20
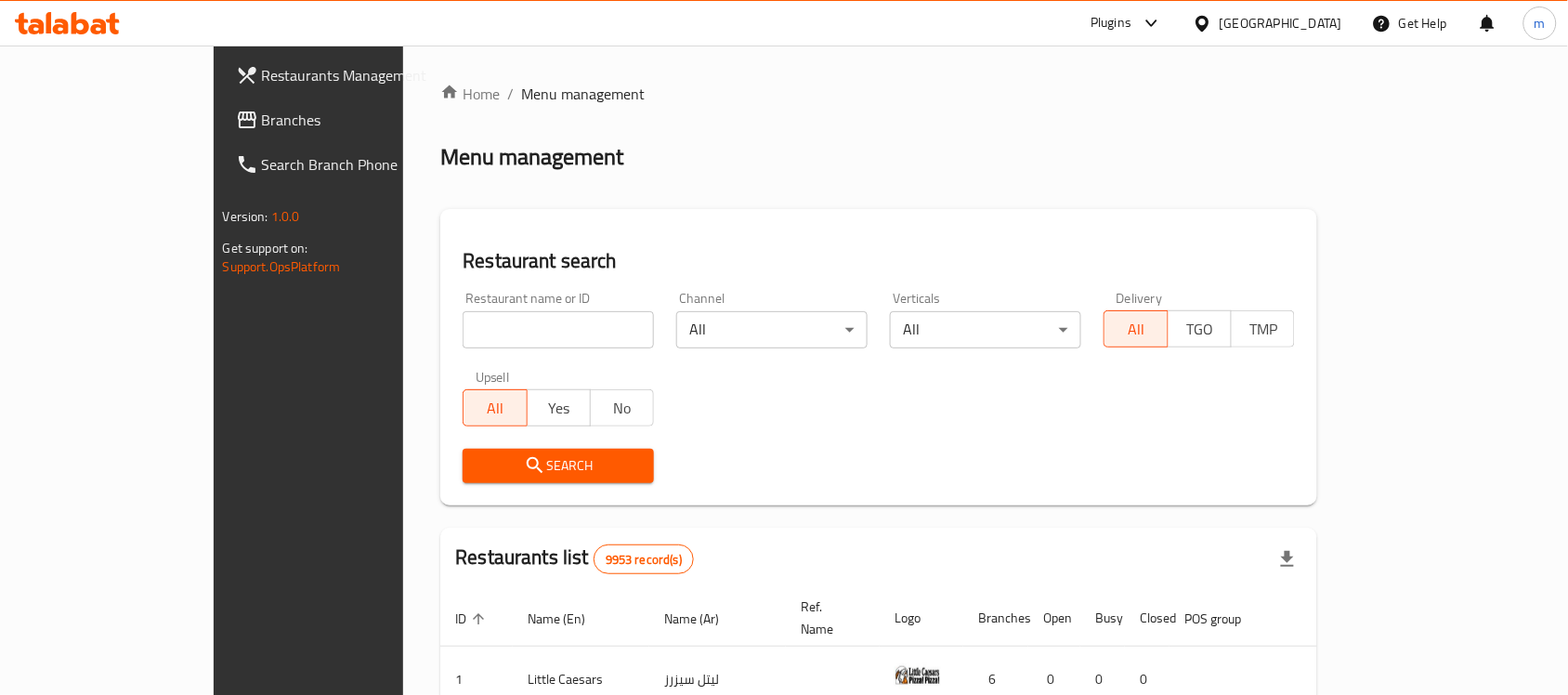
click at [462, 331] on input "search" at bounding box center [558, 330] width 191 height 37
paste input "701715"
type input "701715"
click at [262, 108] on span "Branches" at bounding box center [361, 120] width 199 height 22
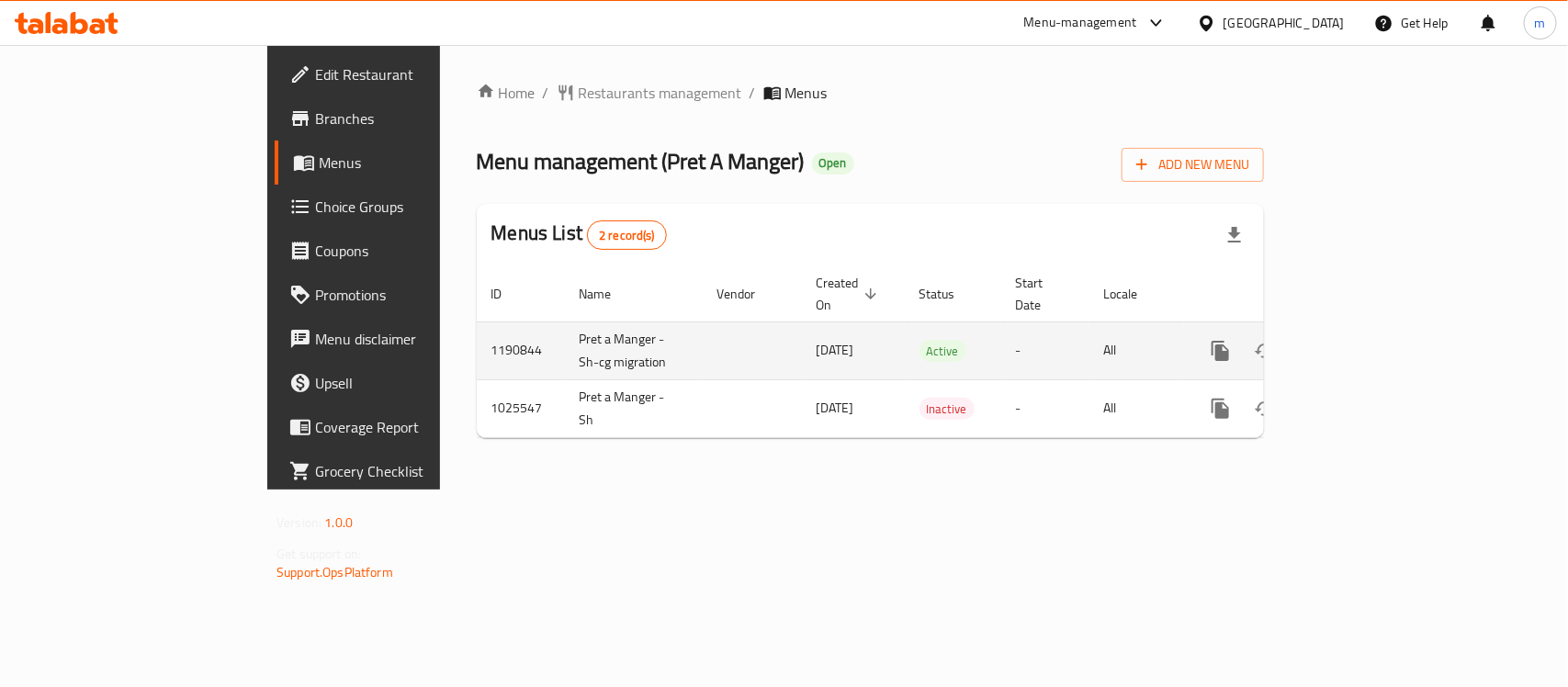
click at [1364, 340] on icon "enhanced table" at bounding box center [1353, 351] width 22 height 22
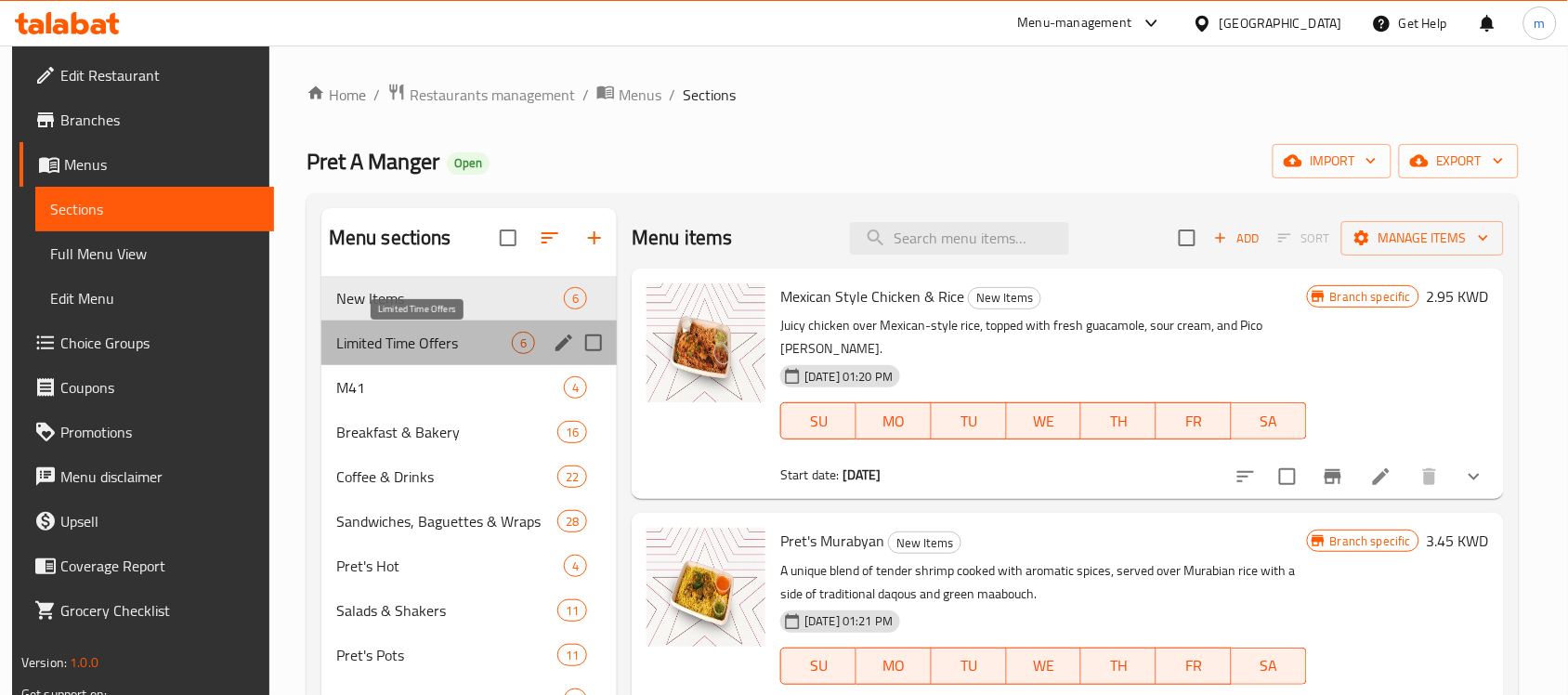
click at [404, 334] on span "Limited Time Offers" at bounding box center [424, 343] width 176 height 22
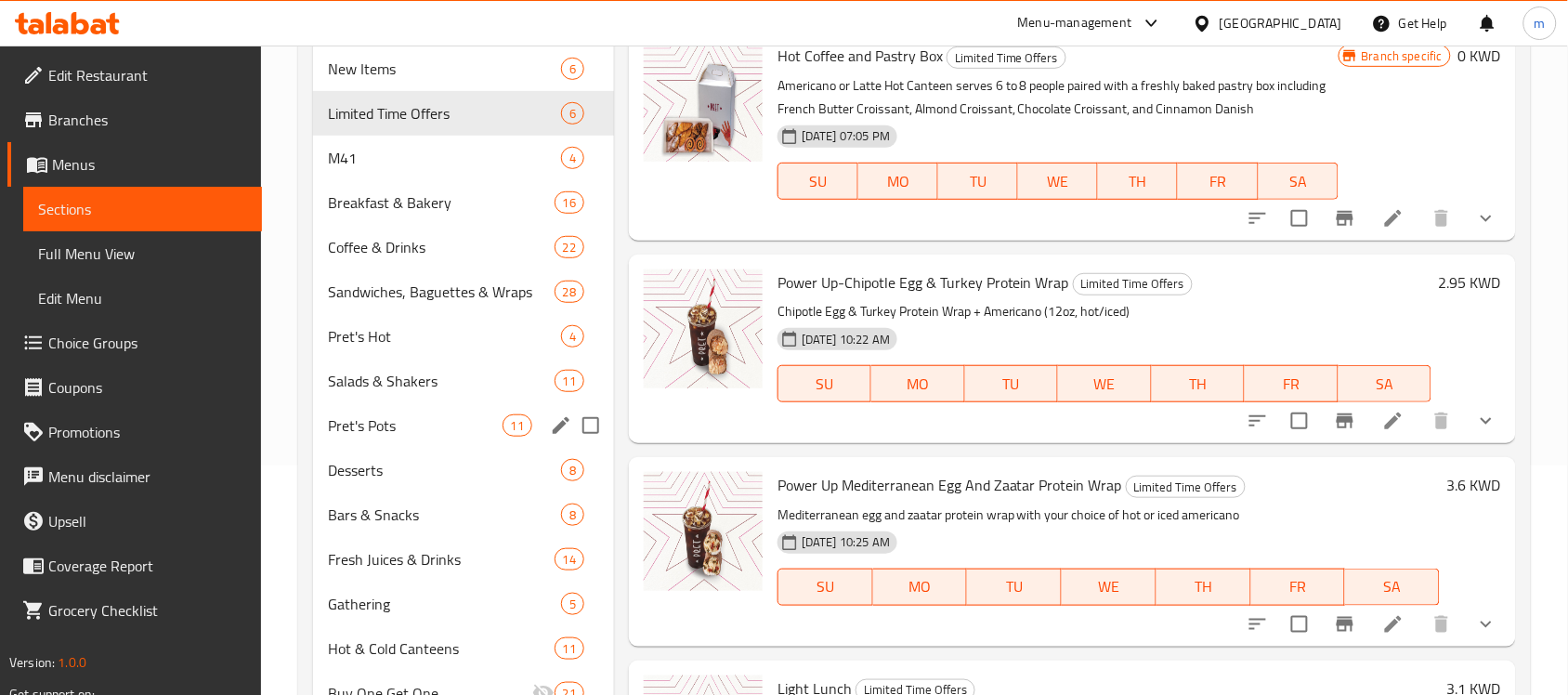
scroll to position [233, 0]
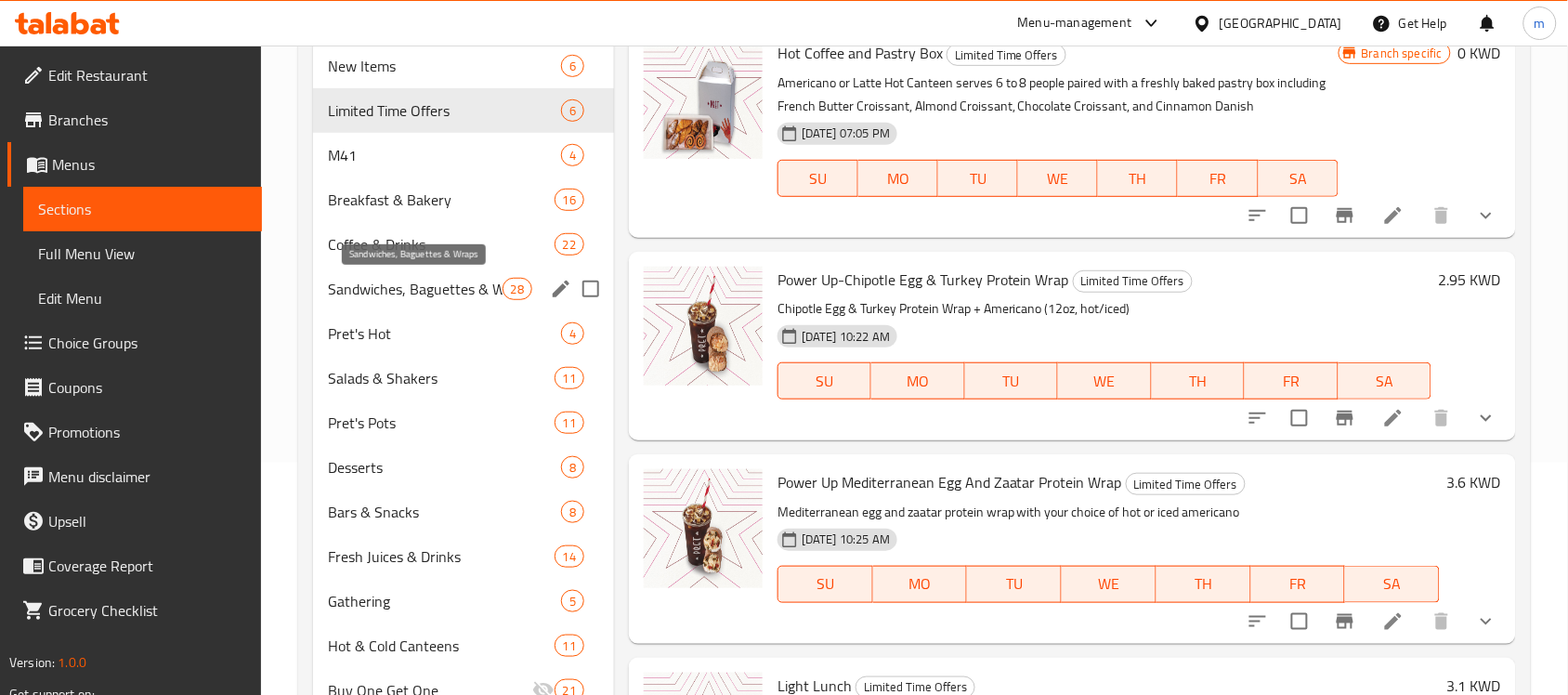
click at [381, 285] on span "Sandwiches, Baguettes & Wraps" at bounding box center [415, 289] width 174 height 22
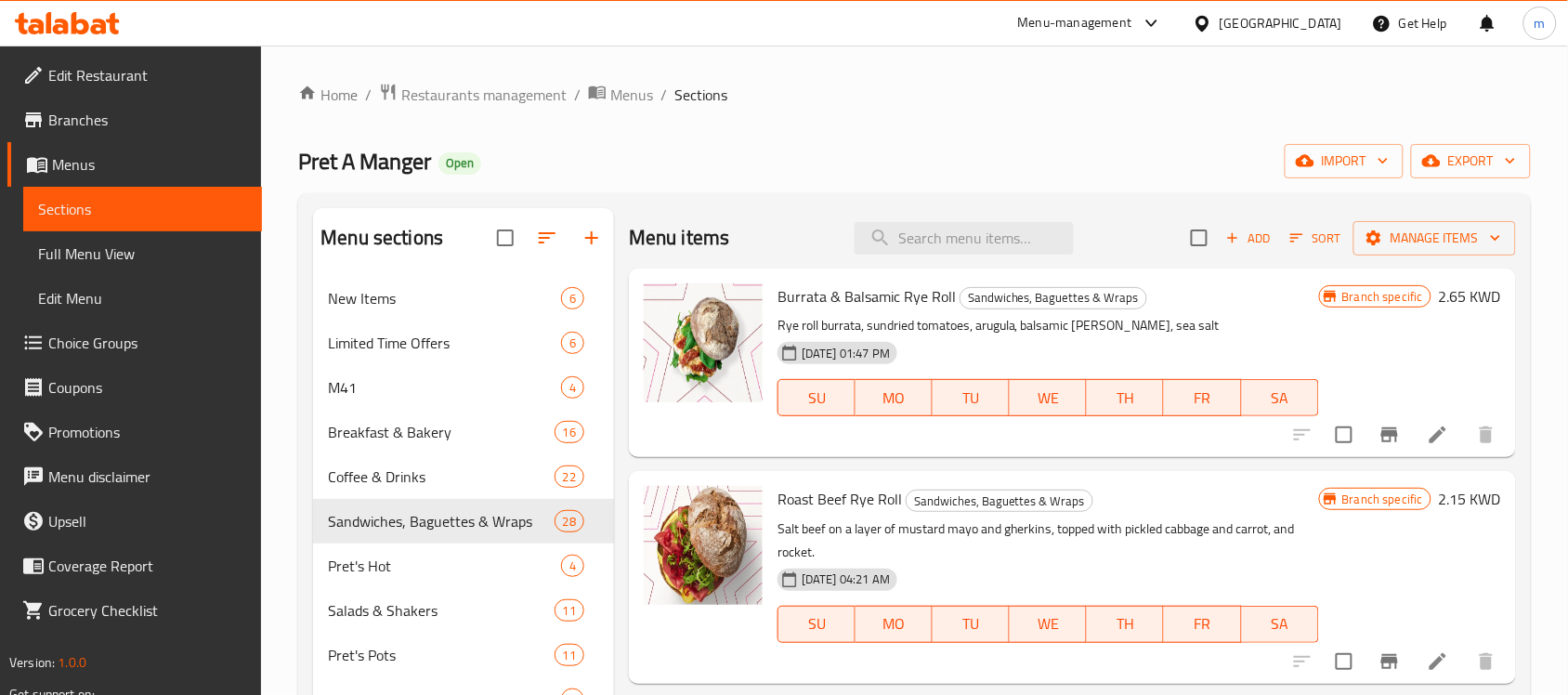
click at [1220, 24] on div at bounding box center [1206, 23] width 27 height 21
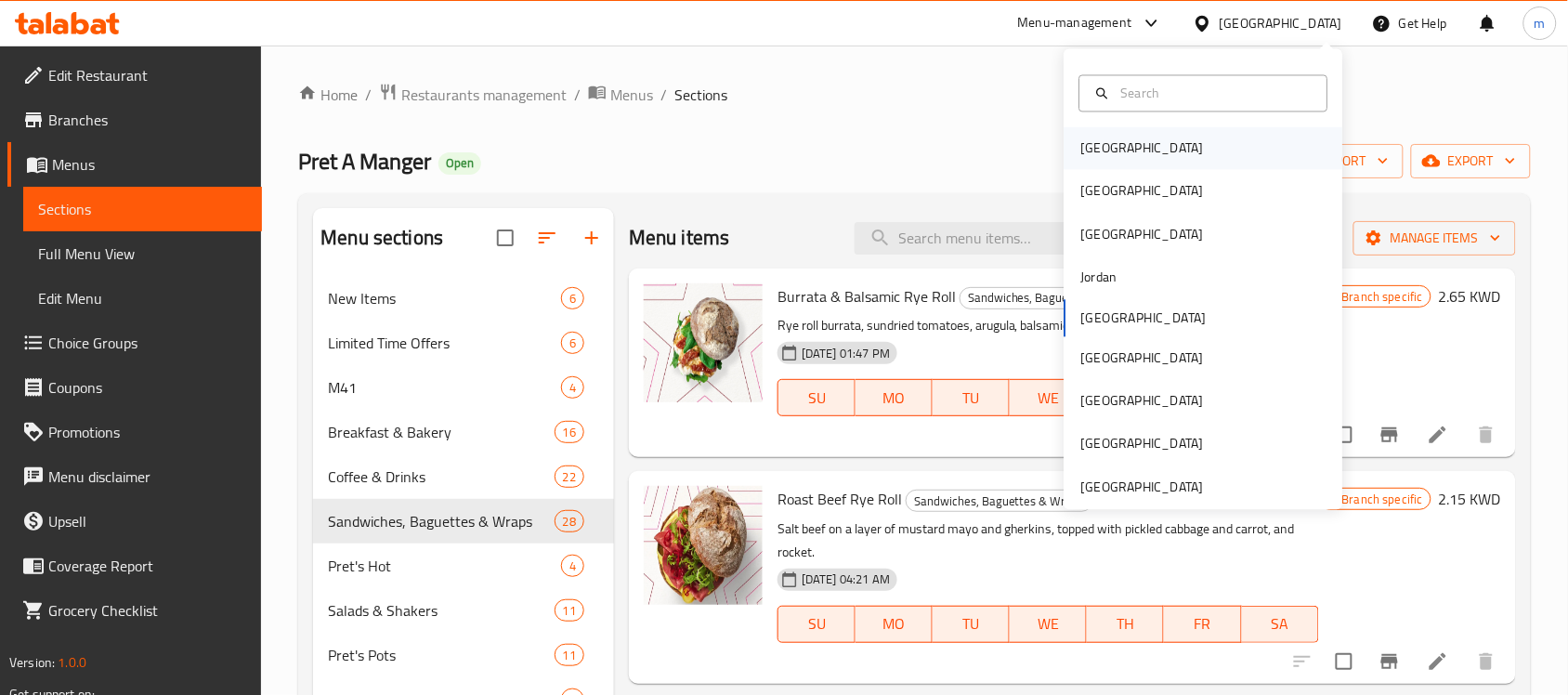
click at [1115, 144] on div "[GEOGRAPHIC_DATA]" at bounding box center [1142, 149] width 152 height 43
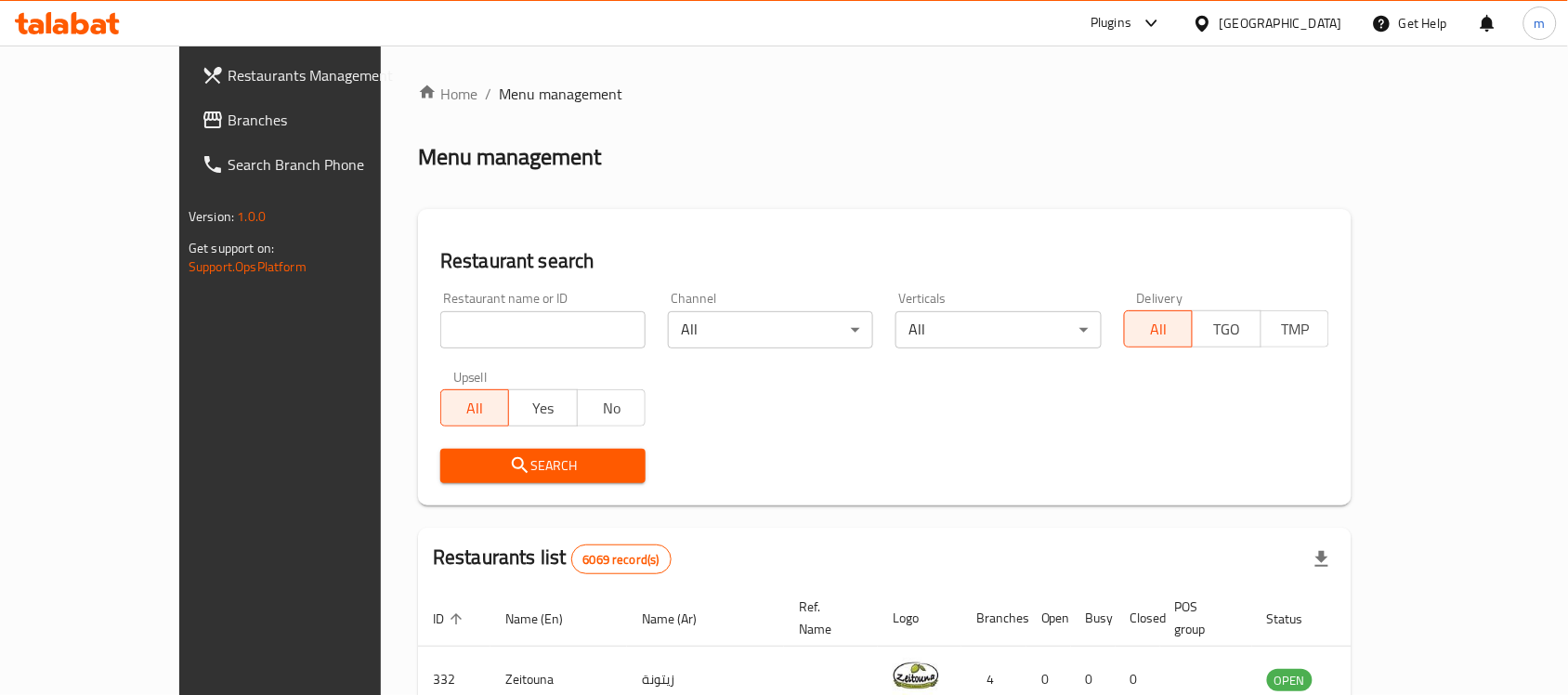
drag, startPoint x: 95, startPoint y: 132, endPoint x: 97, endPoint y: 89, distance: 43.0
click at [228, 131] on span "Branches" at bounding box center [327, 120] width 199 height 22
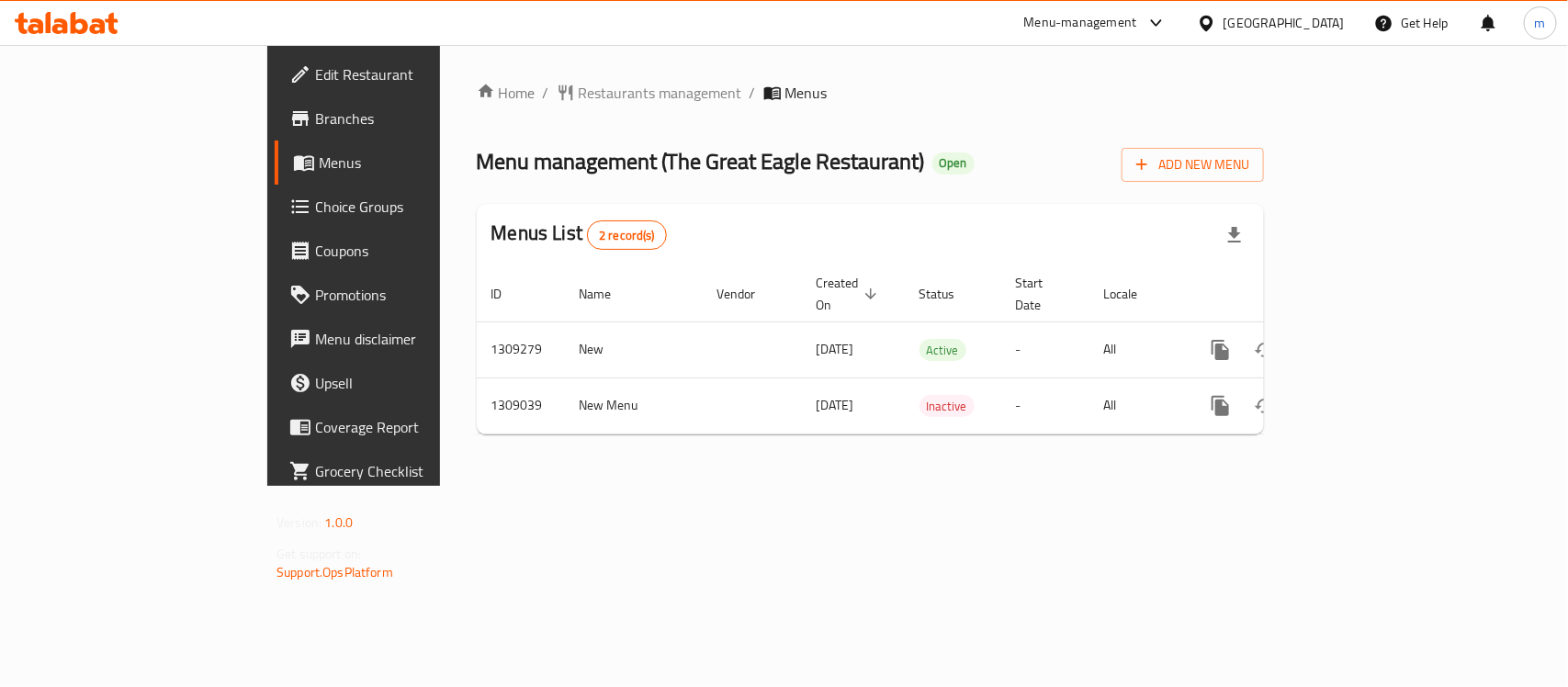
click at [1287, 20] on div "[GEOGRAPHIC_DATA]" at bounding box center [1284, 23] width 121 height 20
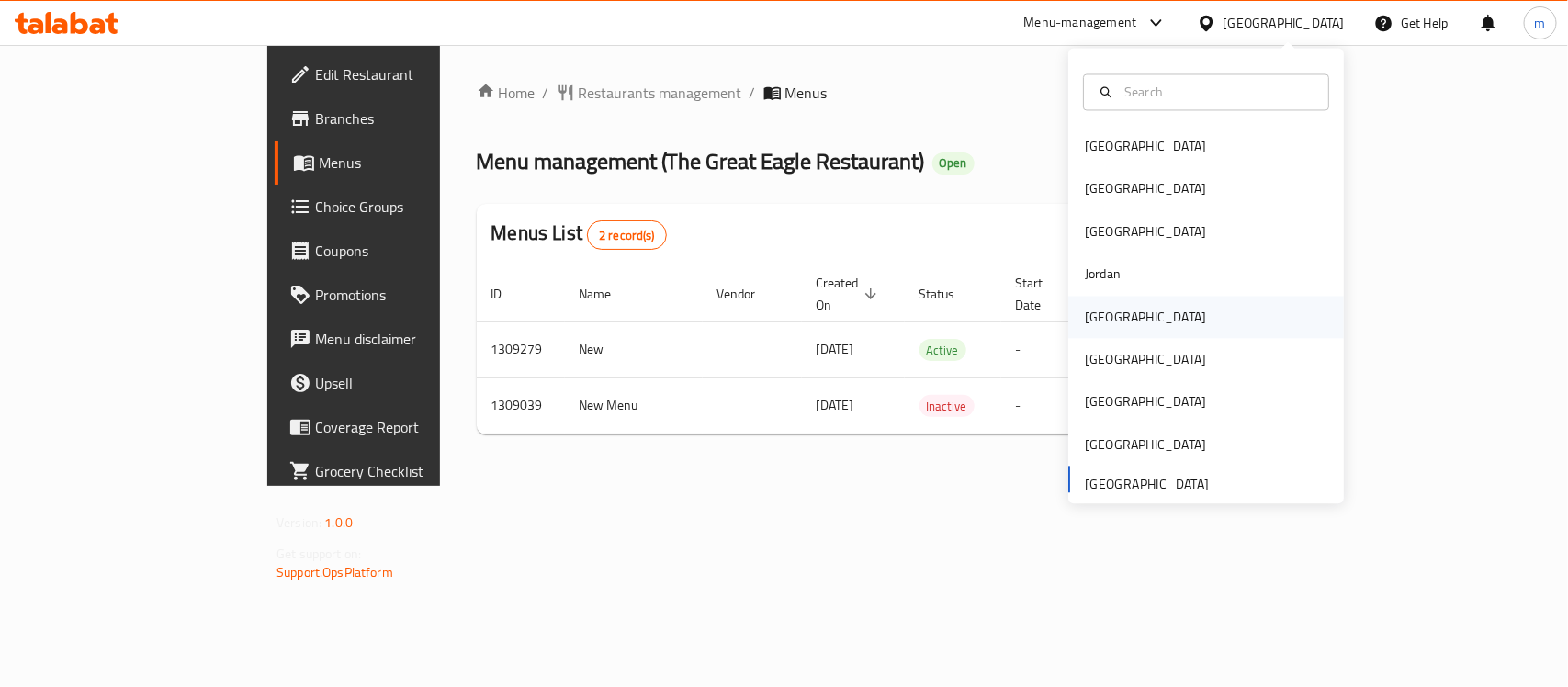
click at [1113, 315] on div "[GEOGRAPHIC_DATA]" at bounding box center [1145, 317] width 151 height 42
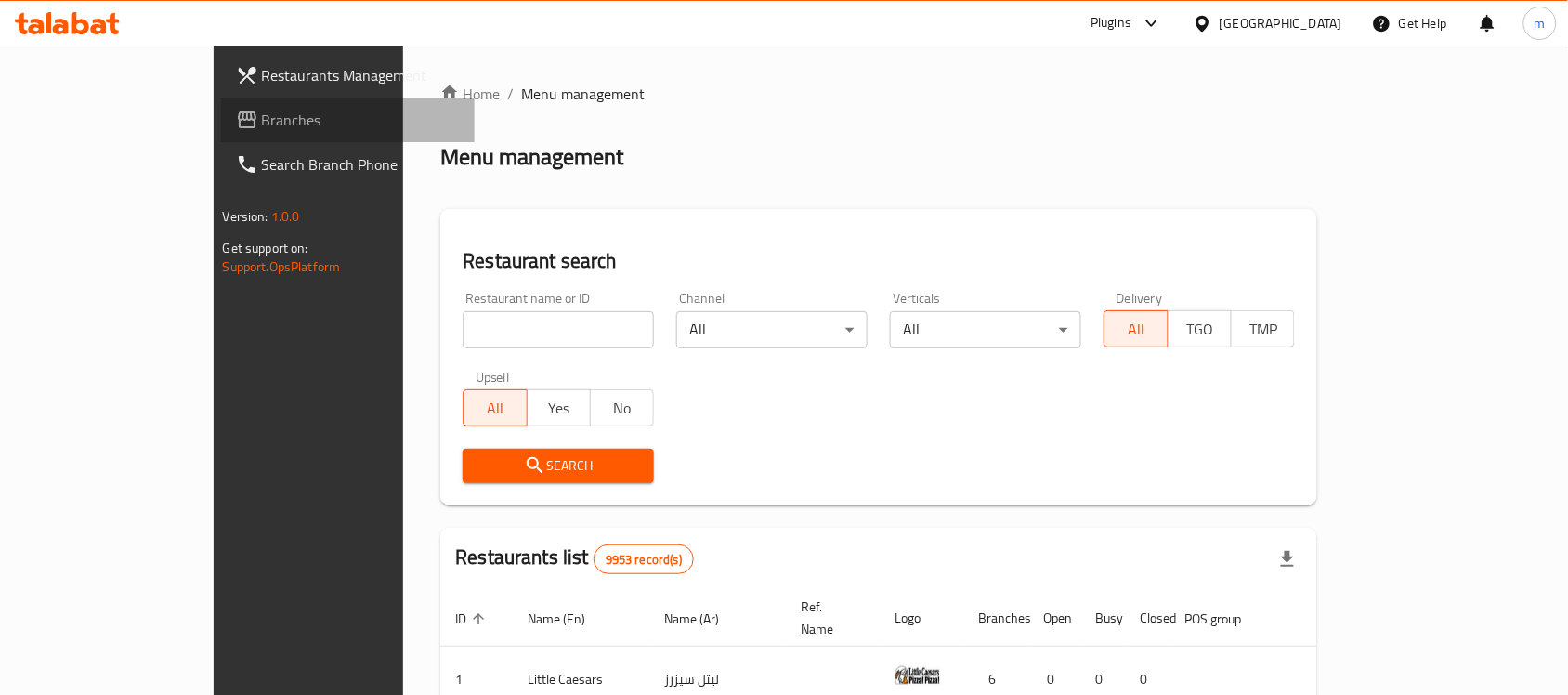
click at [262, 122] on span "Branches" at bounding box center [361, 120] width 199 height 22
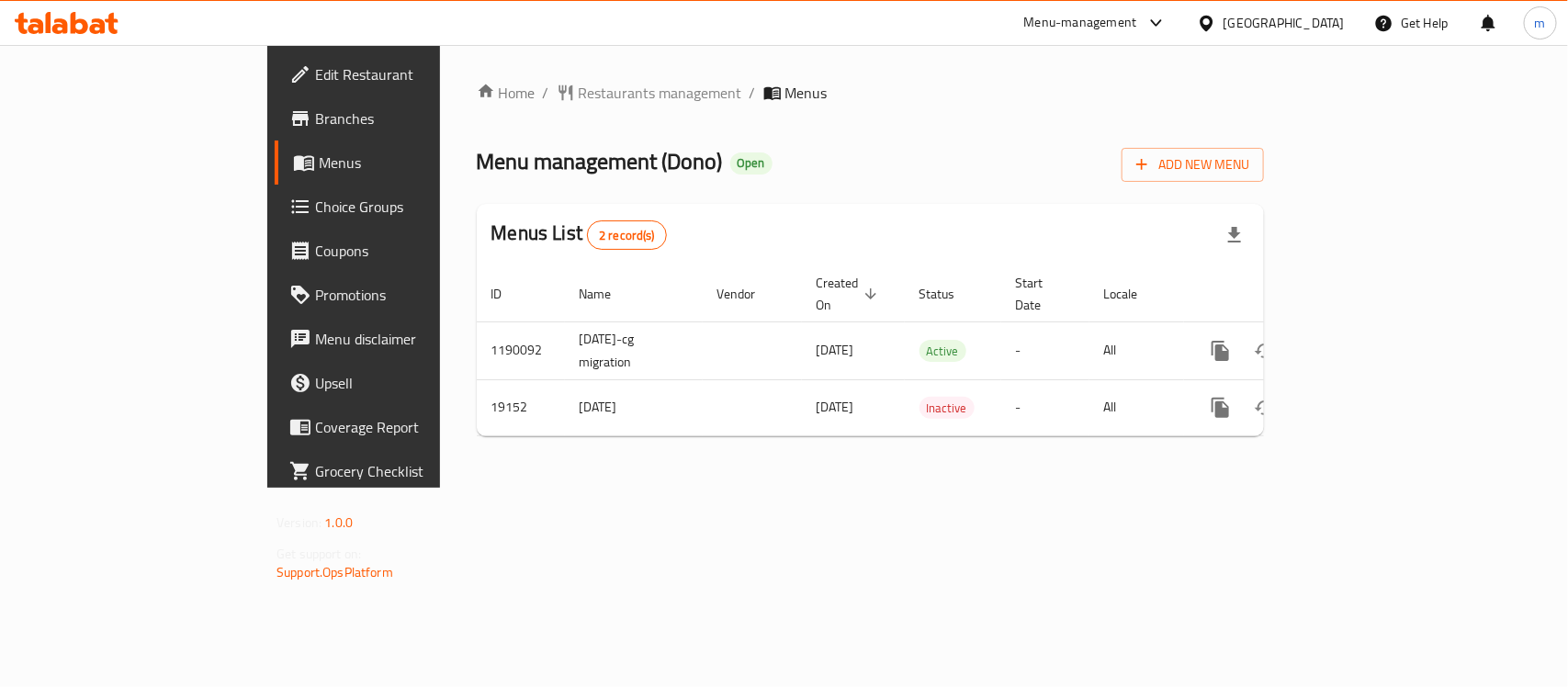
click at [1307, 23] on div "[GEOGRAPHIC_DATA]" at bounding box center [1284, 23] width 121 height 20
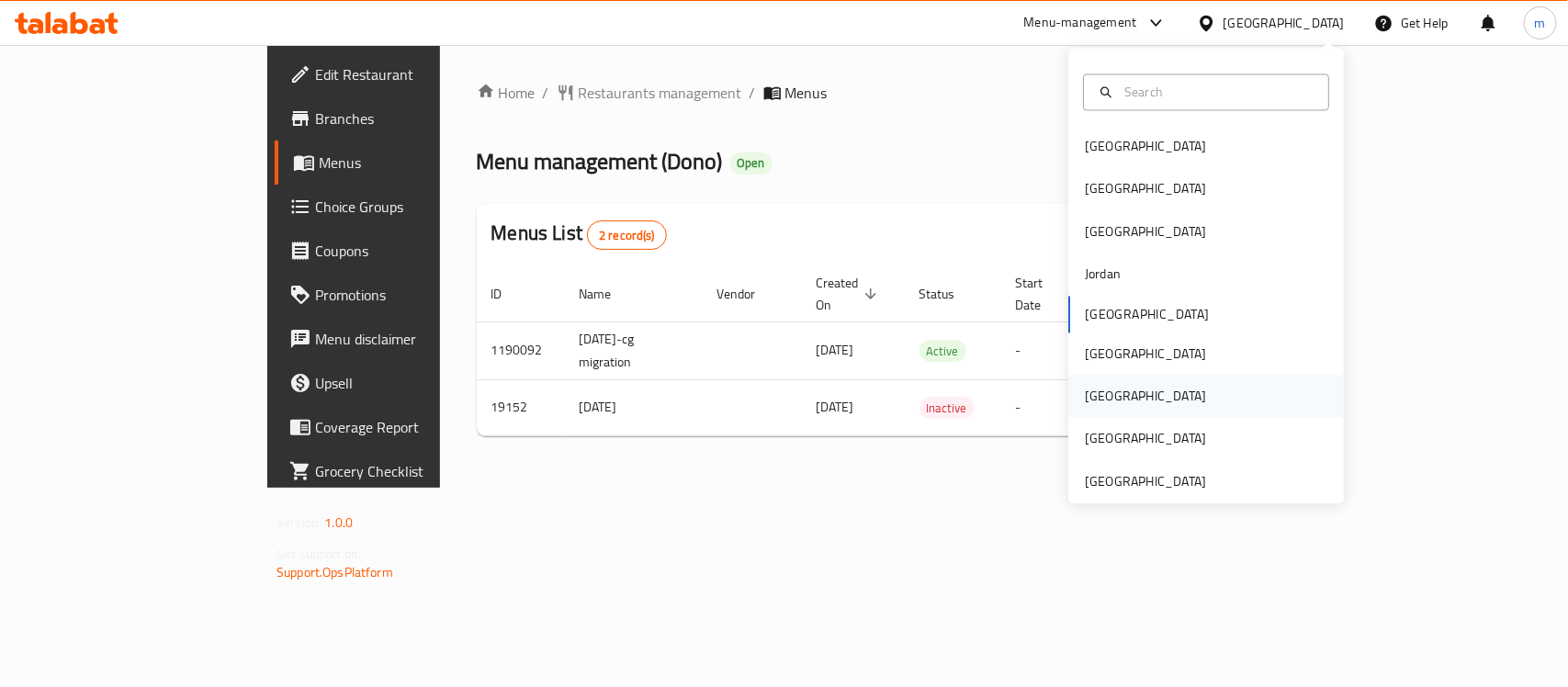
click at [1094, 393] on div "[GEOGRAPHIC_DATA]" at bounding box center [1145, 397] width 121 height 20
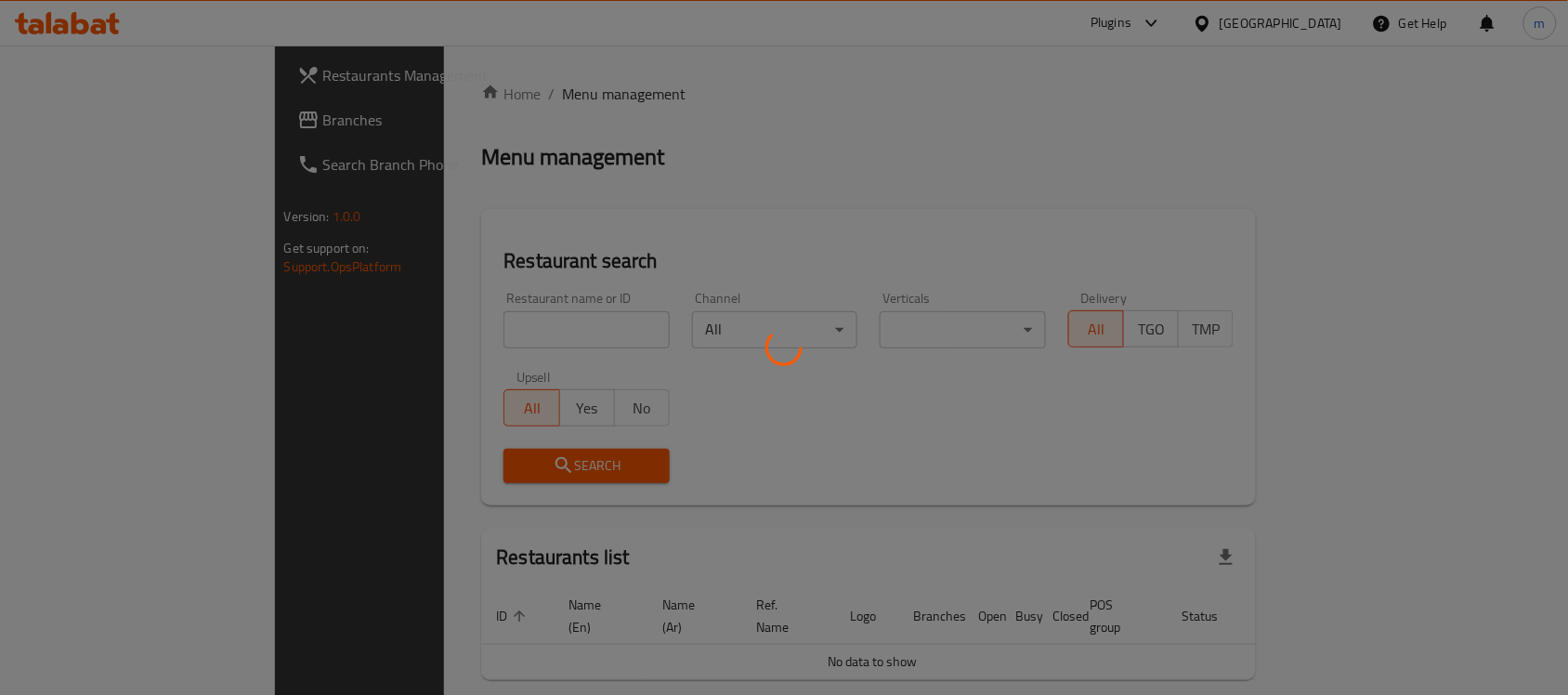
click at [125, 117] on div at bounding box center [784, 348] width 1568 height 695
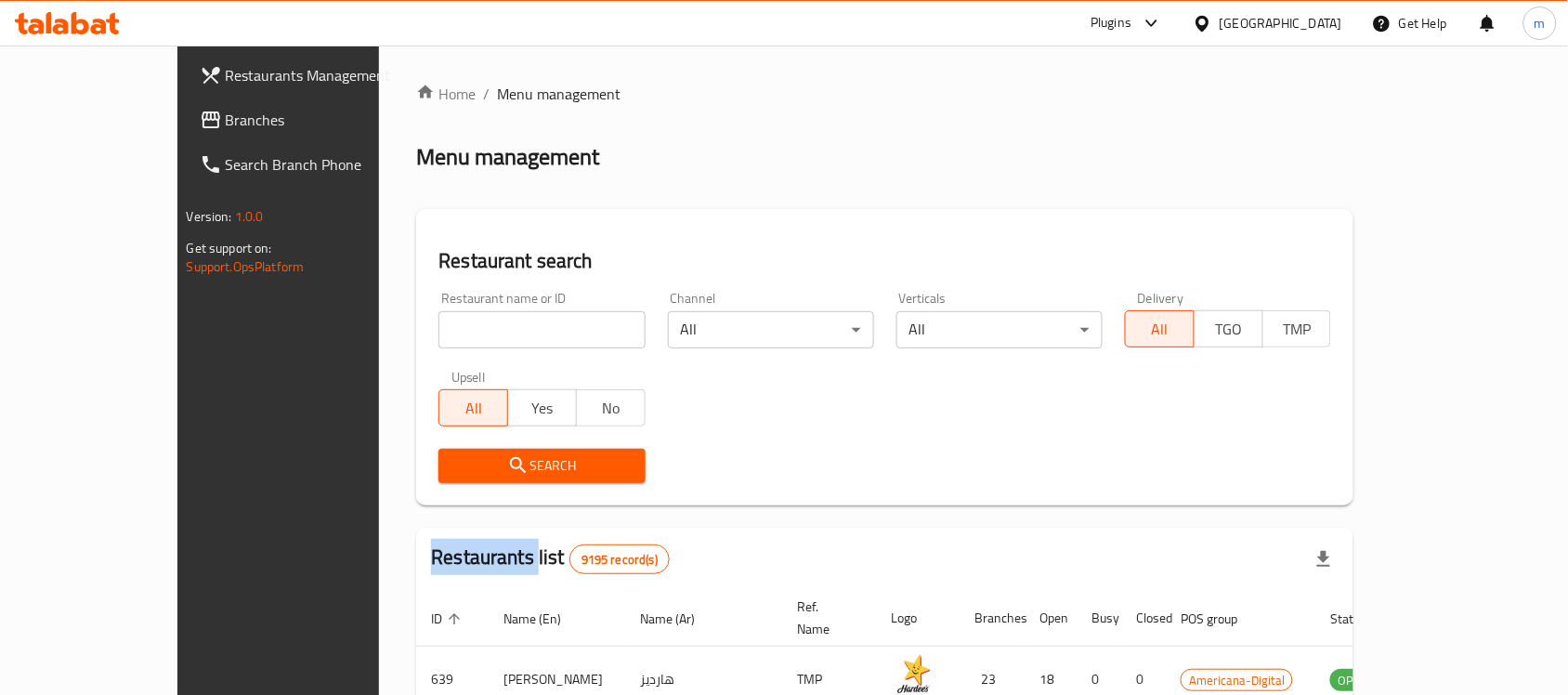
click at [226, 117] on span "Branches" at bounding box center [325, 120] width 199 height 22
